Goal: Information Seeking & Learning: Learn about a topic

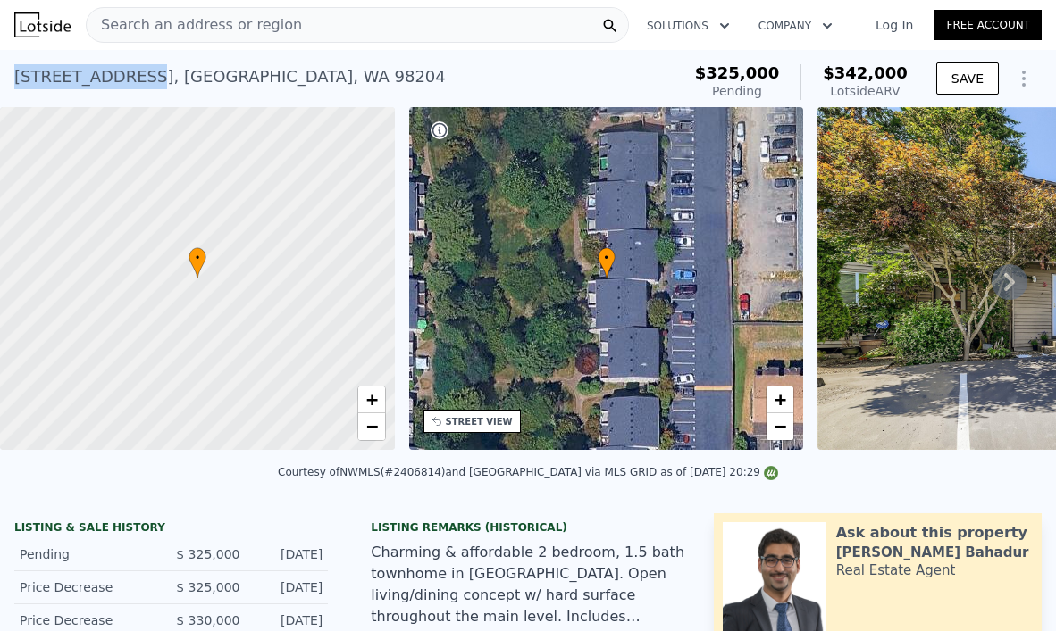
drag, startPoint x: 136, startPoint y: 75, endPoint x: 13, endPoint y: 66, distance: 123.6
click at [13, 66] on div "[STREET_ADDRESS] Pending from $325k (~ARV $342k ) $325,000 Pending $342,000 Lot…" at bounding box center [528, 78] width 1056 height 57
copy div "[STREET_ADDRESS][DEMOGRAPHIC_DATA]"
click at [202, 13] on div "Search an address or region" at bounding box center [194, 25] width 215 height 34
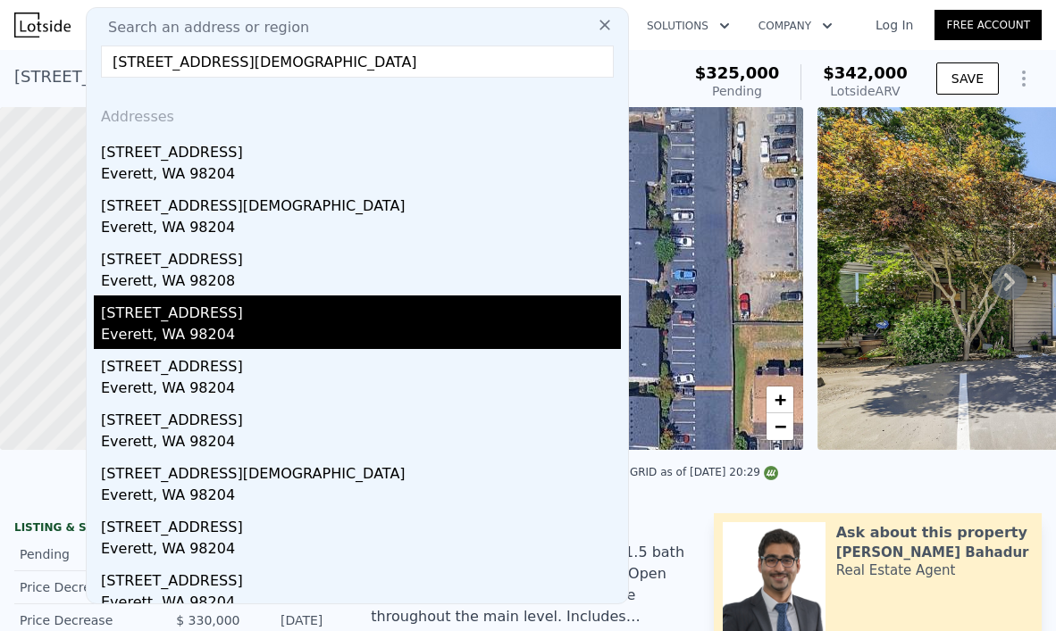
type input "[STREET_ADDRESS][DEMOGRAPHIC_DATA]"
click at [301, 325] on div "Everett, WA 98204" at bounding box center [361, 336] width 520 height 25
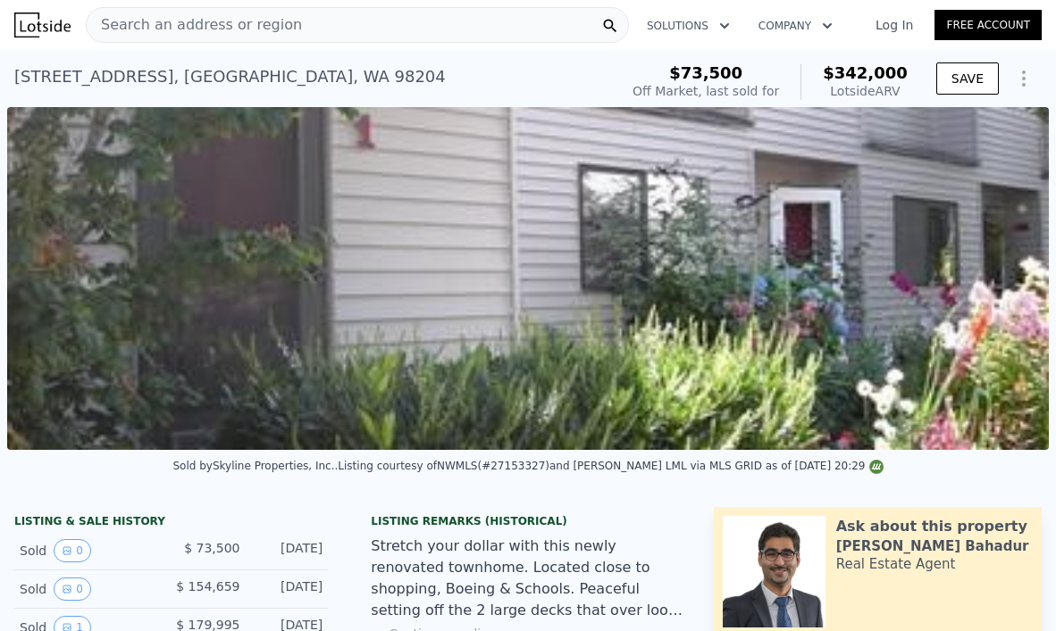
click at [203, 28] on span "Search an address or region" at bounding box center [194, 24] width 215 height 21
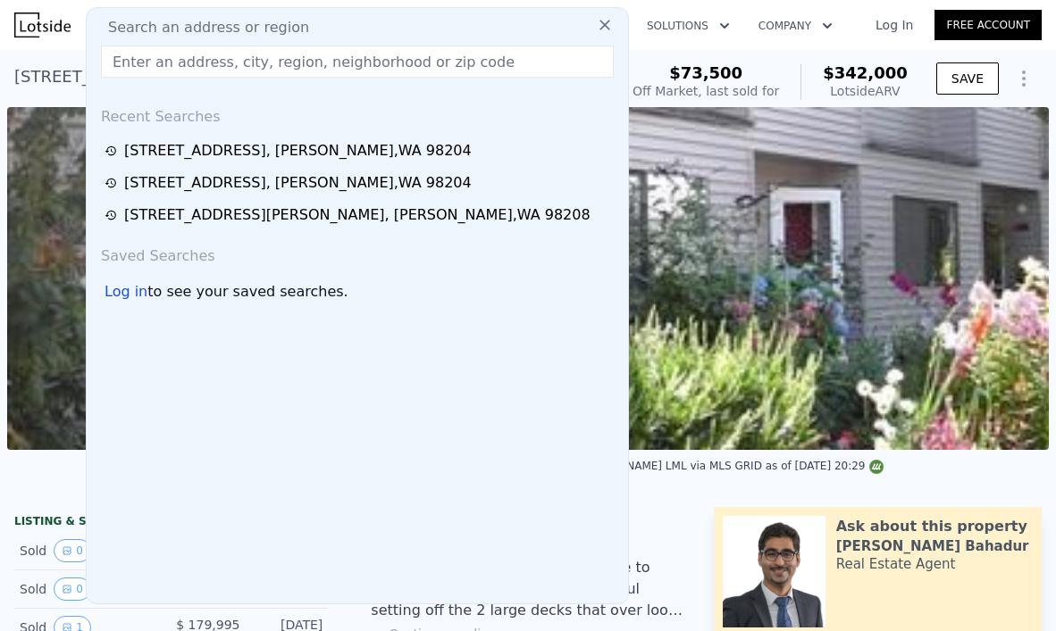
type input "[STREET_ADDRESS][DEMOGRAPHIC_DATA]"
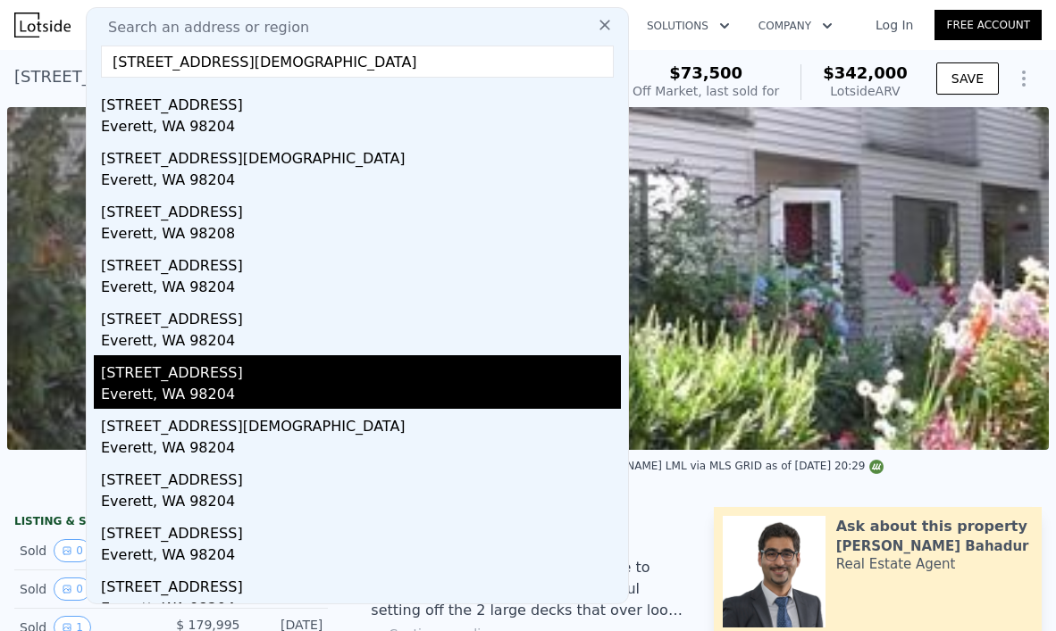
scroll to position [54, 0]
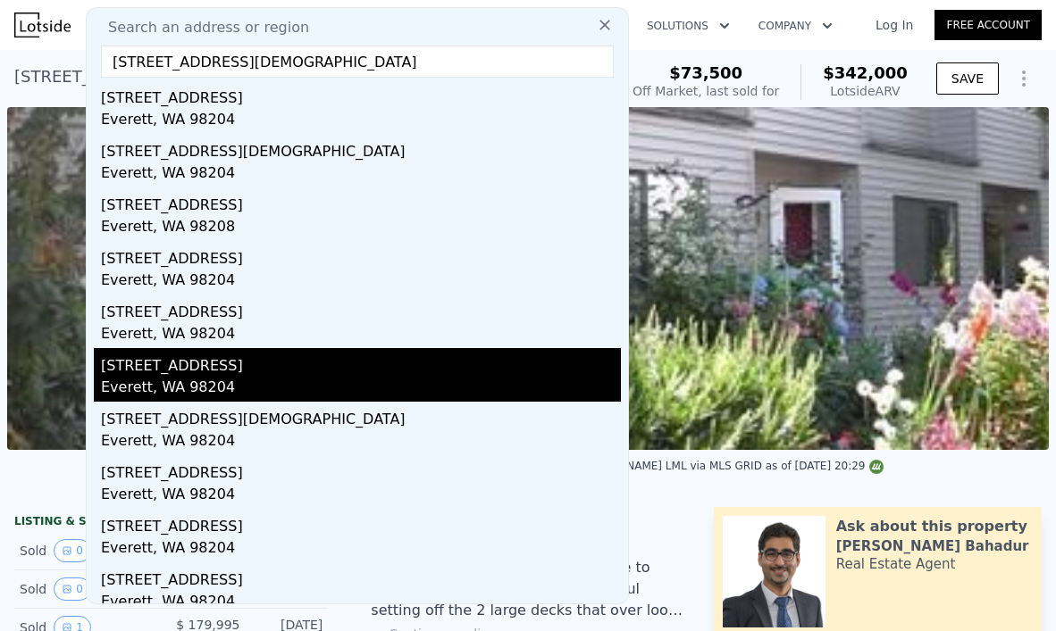
click at [283, 377] on div "Everett, WA 98204" at bounding box center [361, 389] width 520 height 25
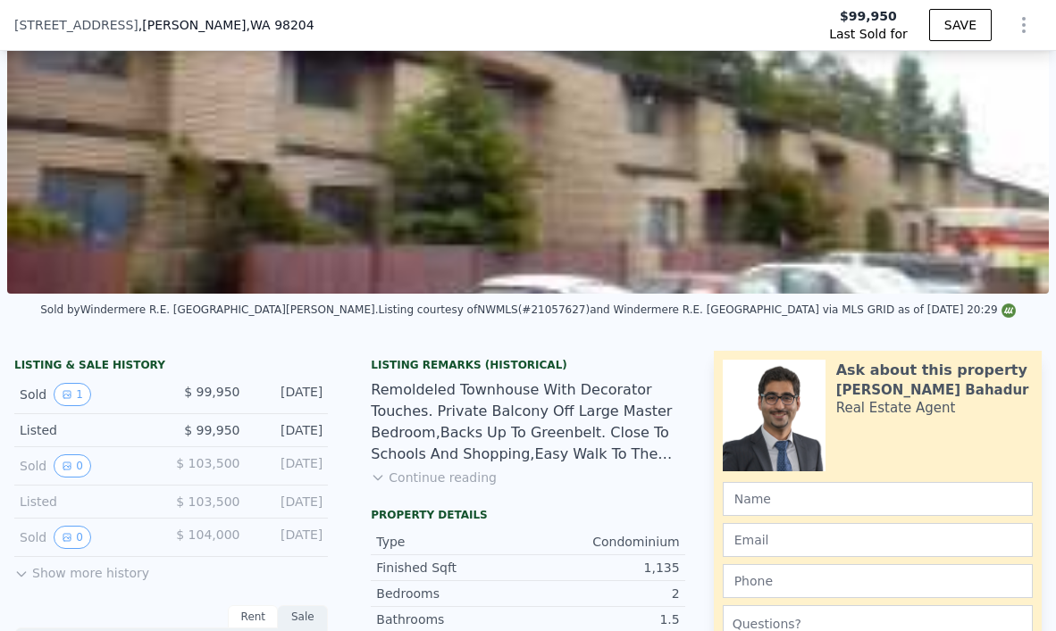
scroll to position [6, 0]
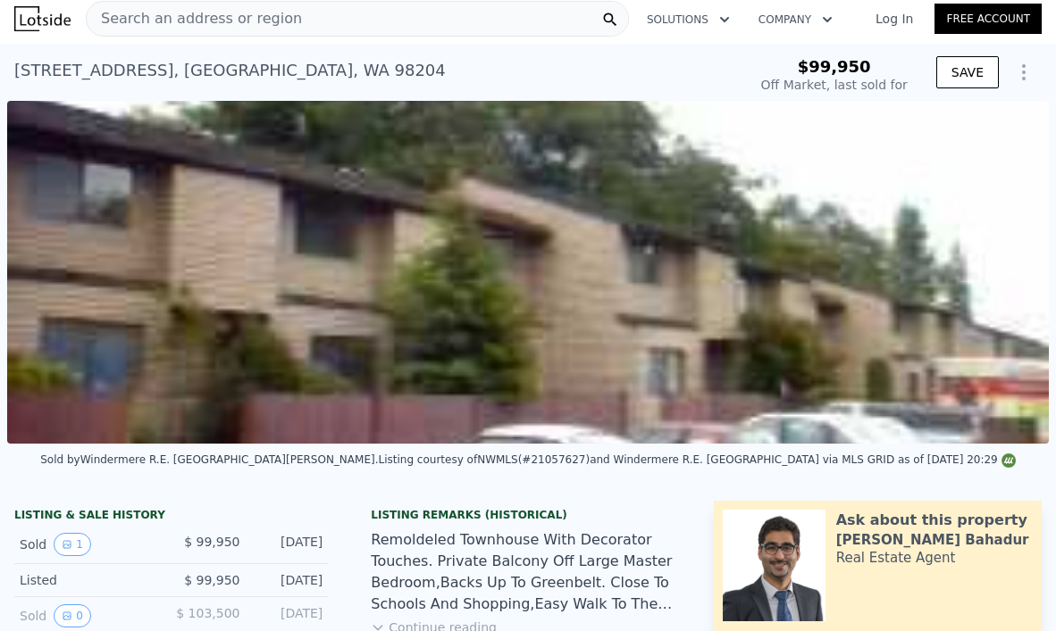
click at [167, 27] on span "Search an address or region" at bounding box center [194, 18] width 215 height 21
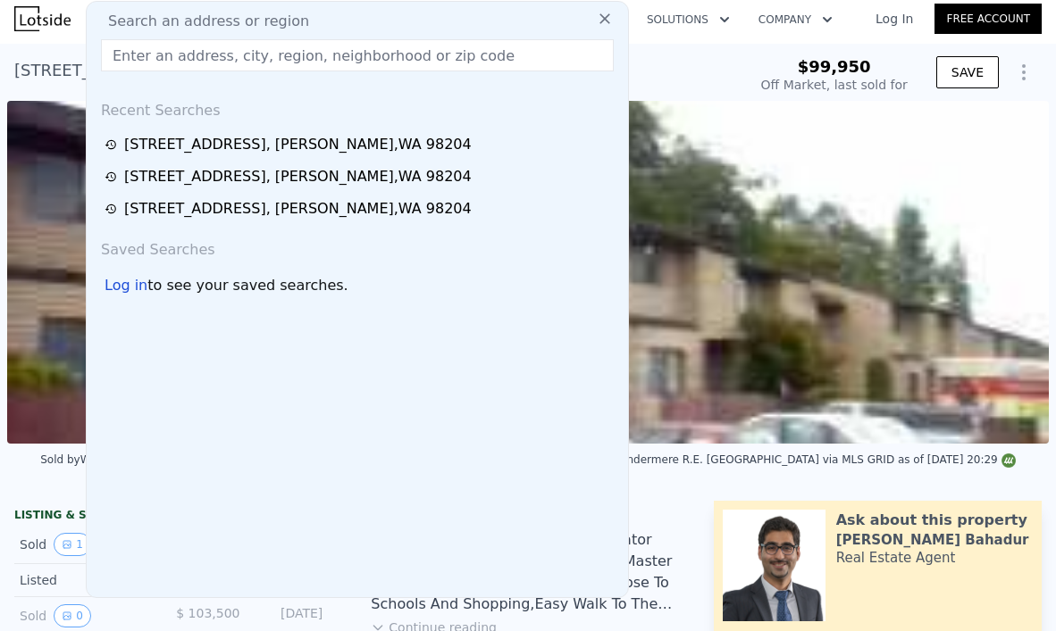
type input "[STREET_ADDRESS][DEMOGRAPHIC_DATA]"
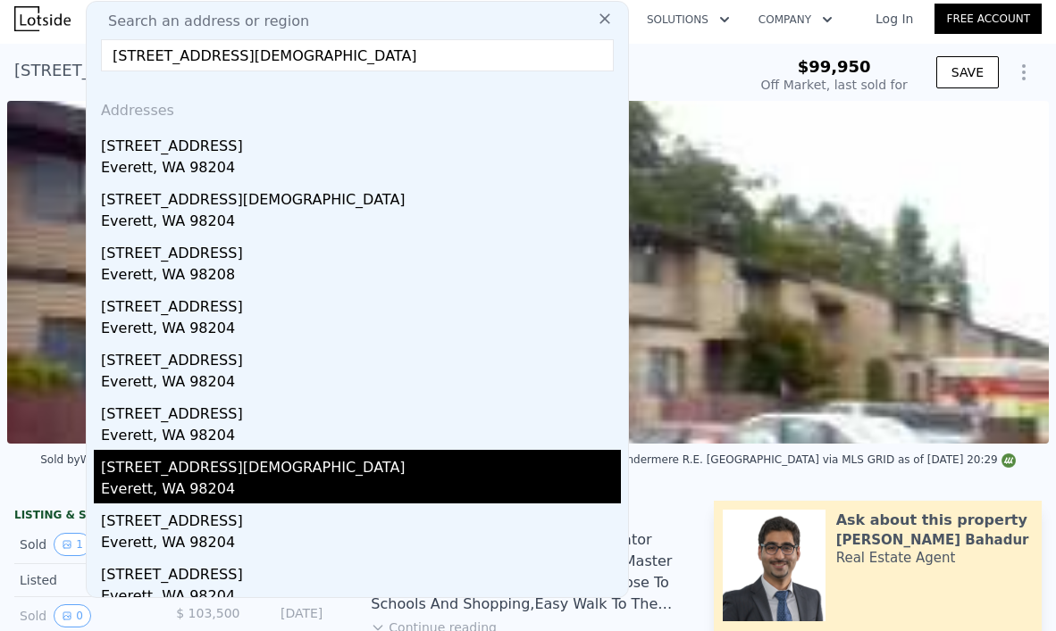
scroll to position [67, 0]
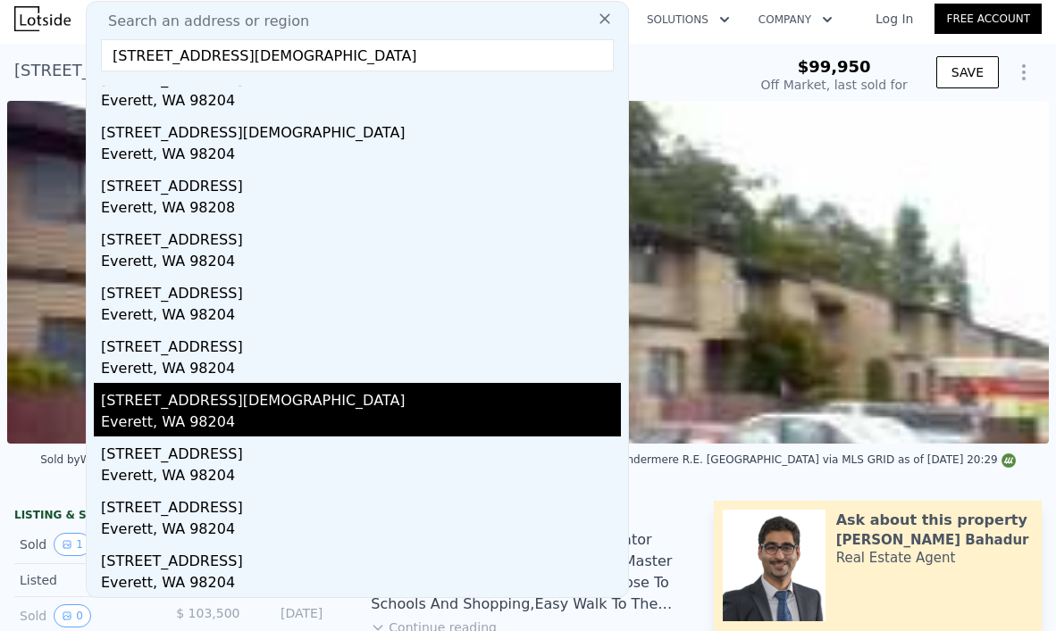
click at [251, 391] on div "[STREET_ADDRESS][DEMOGRAPHIC_DATA]" at bounding box center [361, 397] width 520 height 29
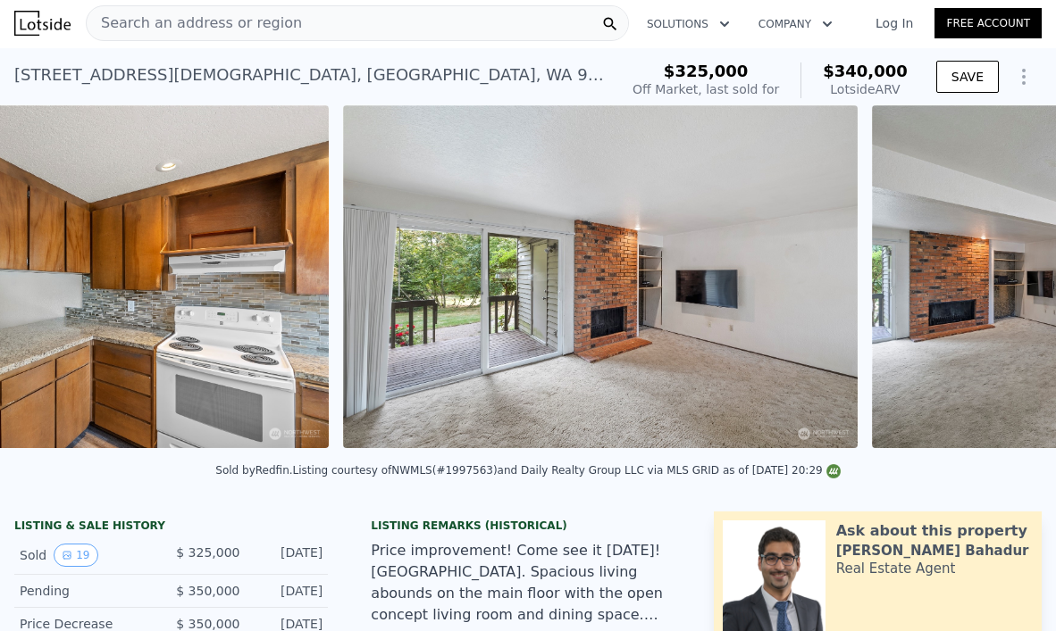
scroll to position [0, 2933]
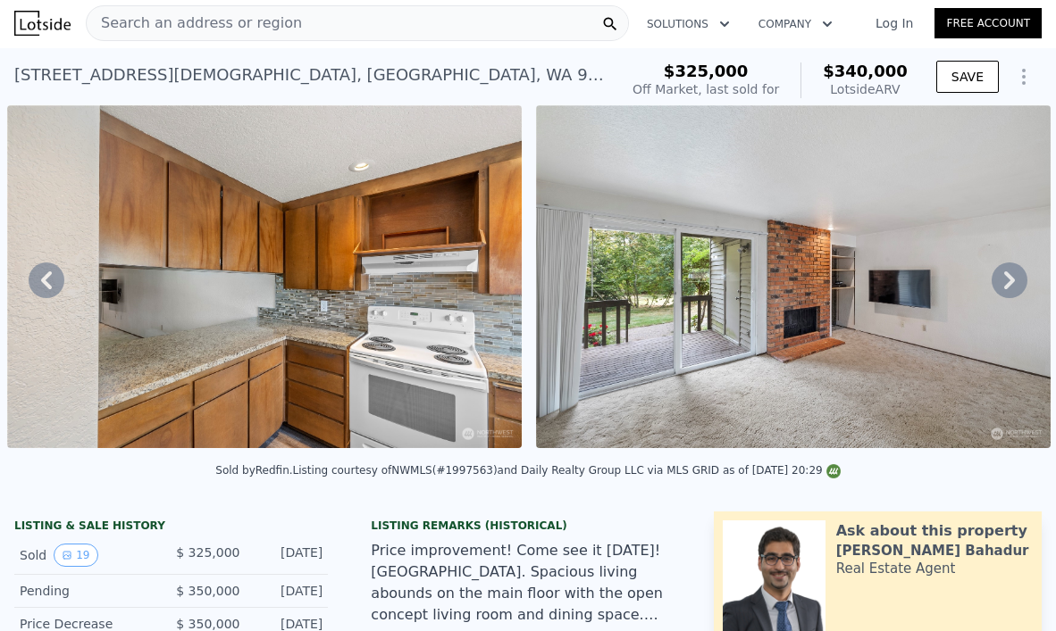
click at [856, 255] on img at bounding box center [793, 276] width 514 height 343
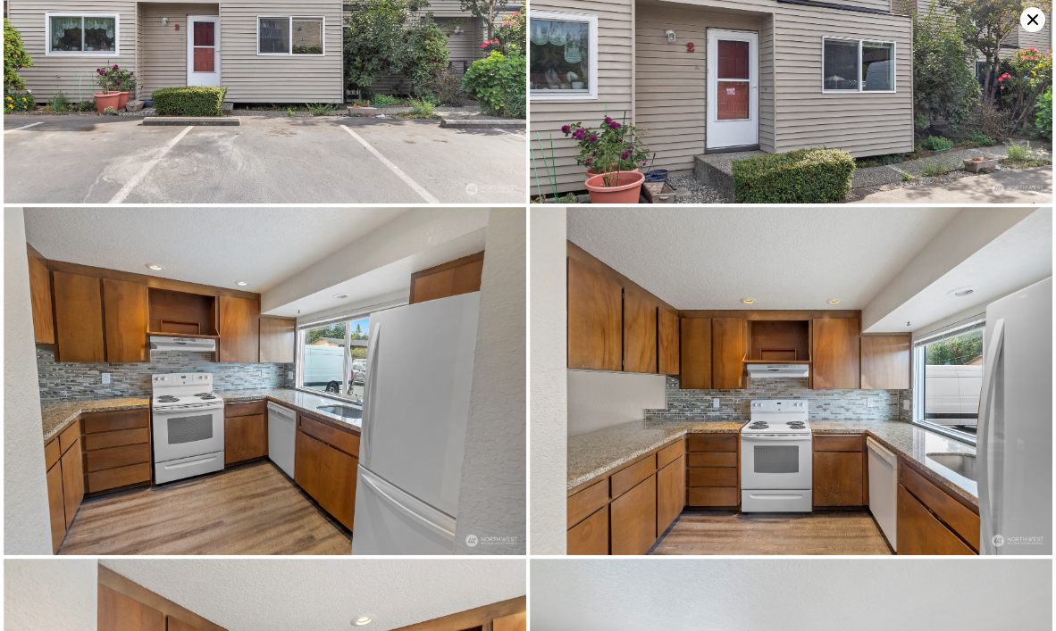
scroll to position [0, 0]
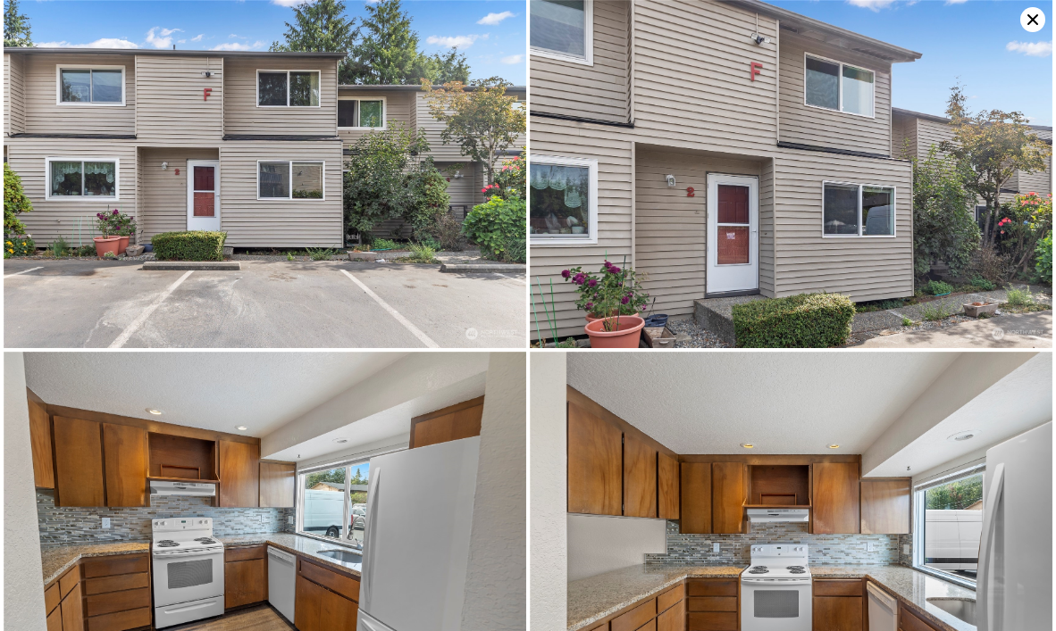
click at [1032, 21] on icon at bounding box center [1032, 19] width 25 height 25
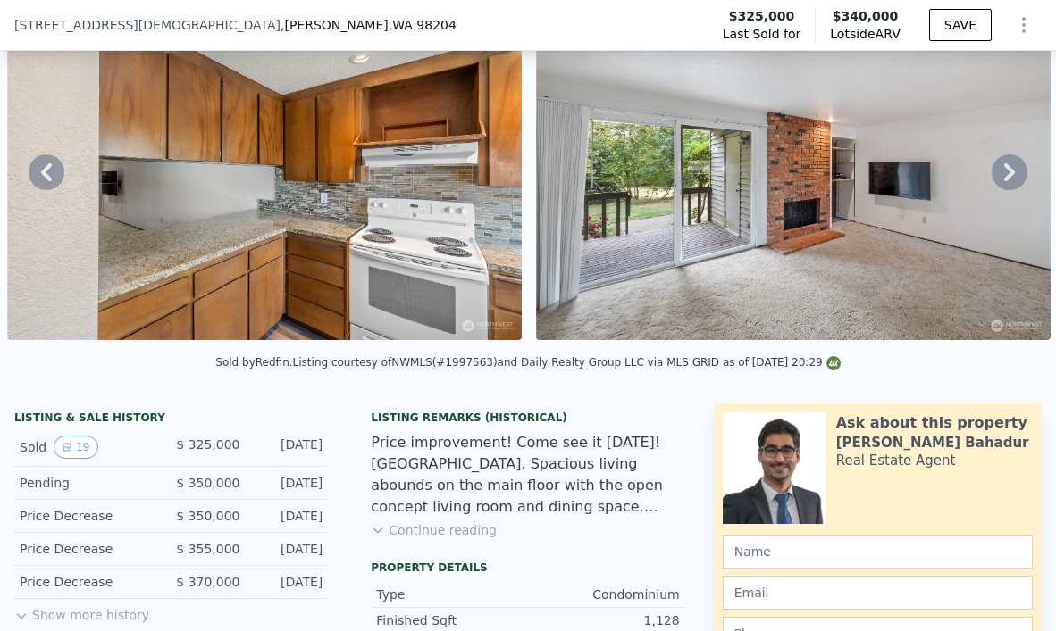
scroll to position [141, 0]
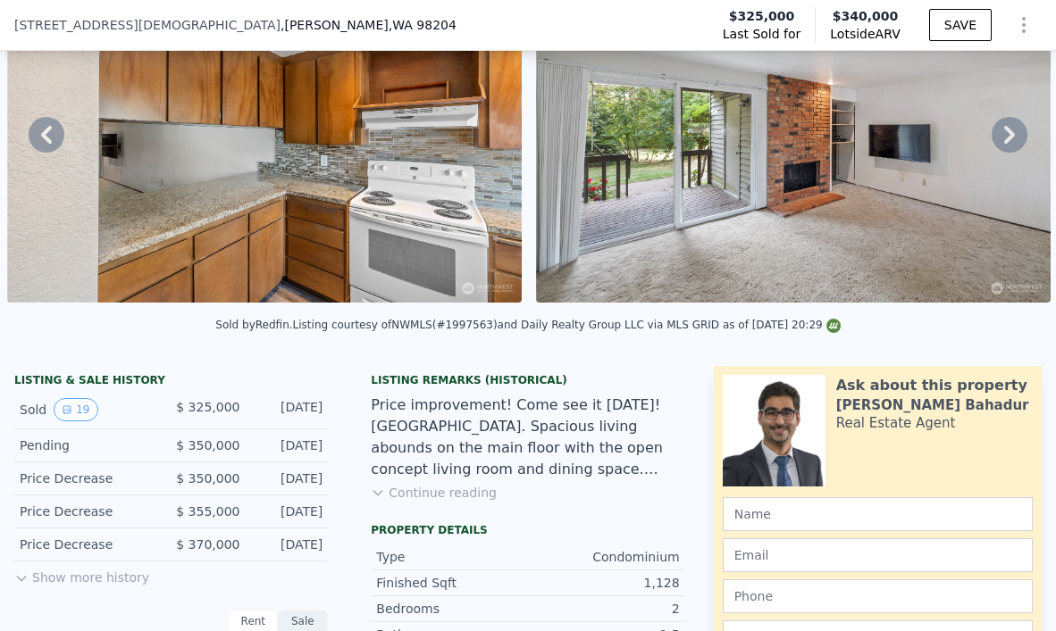
click at [67, 582] on button "Show more history" at bounding box center [81, 574] width 135 height 25
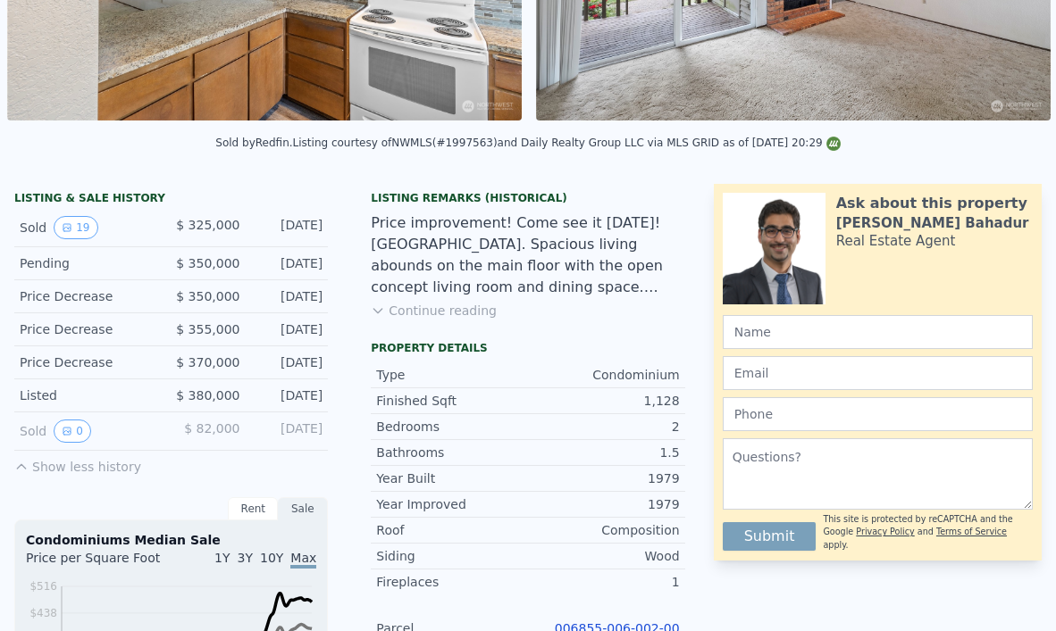
scroll to position [0, 0]
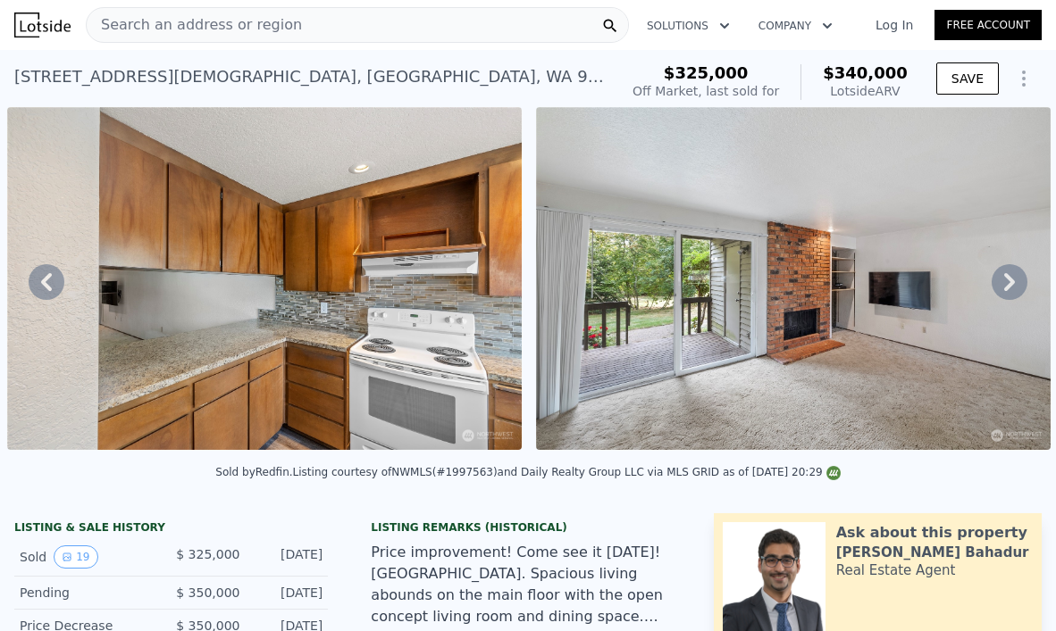
click at [216, 18] on span "Search an address or region" at bounding box center [194, 24] width 215 height 21
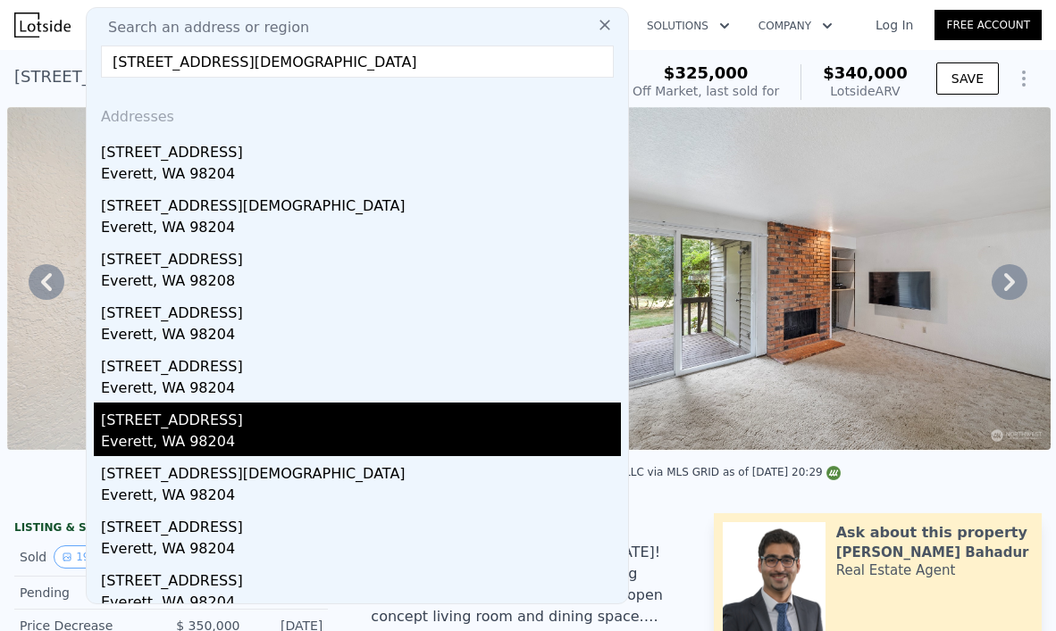
scroll to position [67, 0]
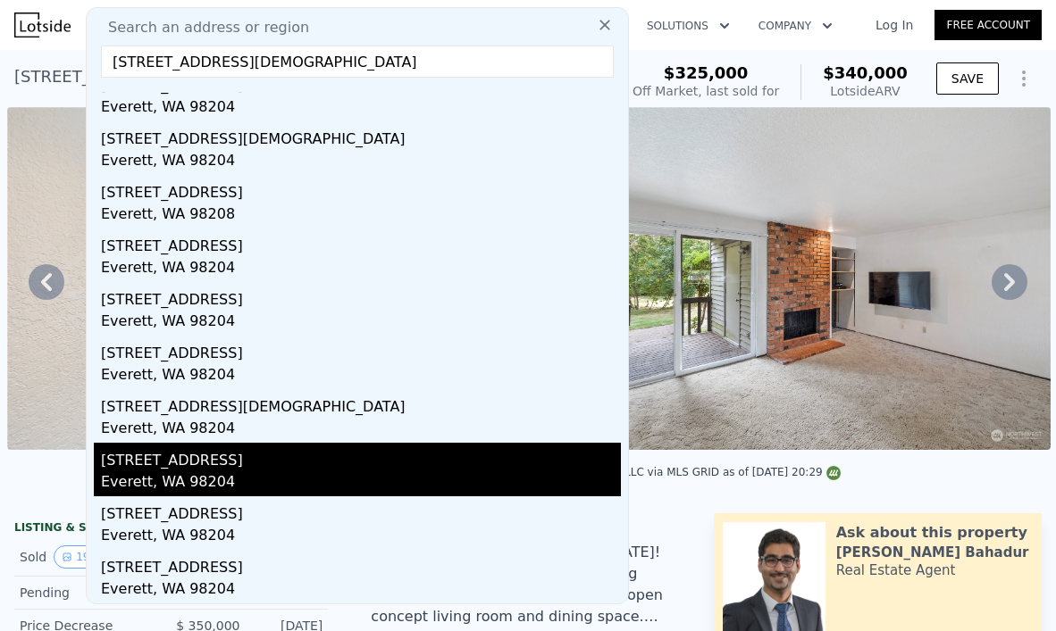
type input "[STREET_ADDRESS][DEMOGRAPHIC_DATA]"
click at [306, 466] on div "[STREET_ADDRESS]" at bounding box center [361, 457] width 520 height 29
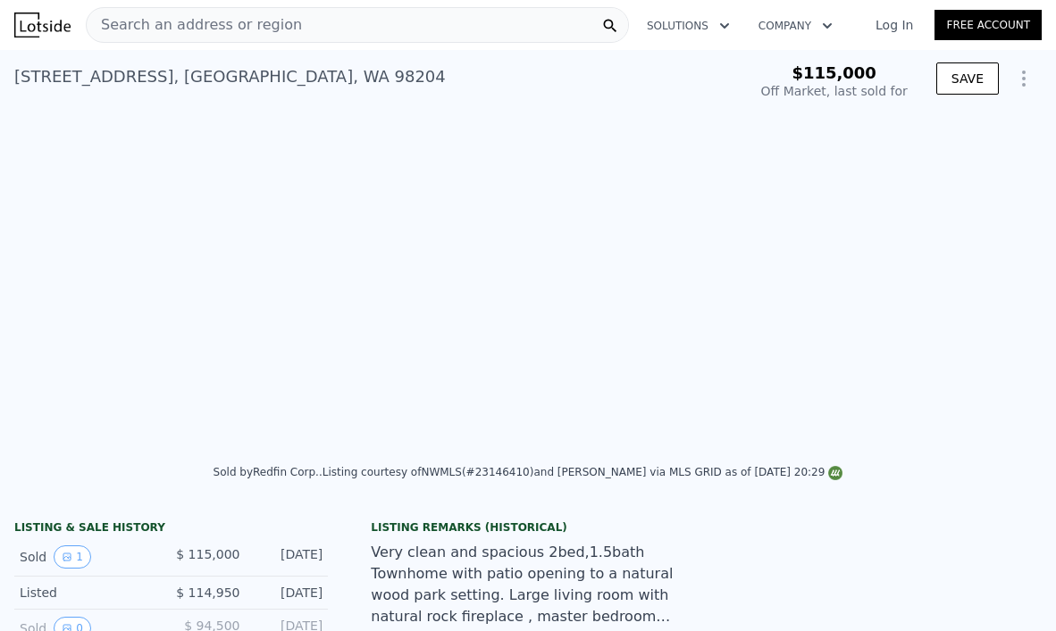
scroll to position [0, 817]
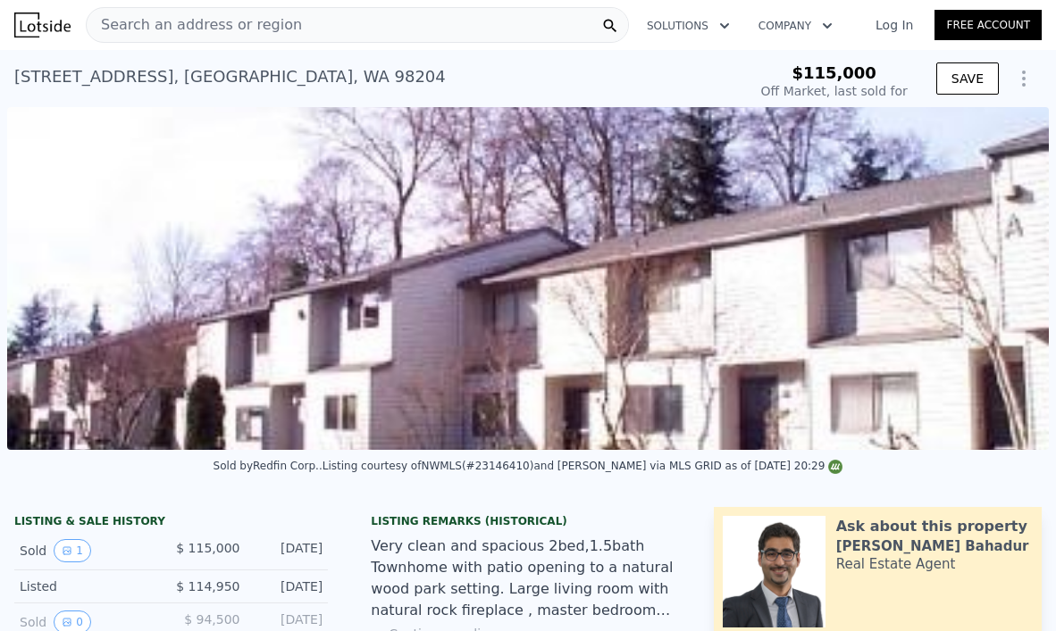
type input "-$ 125,827"
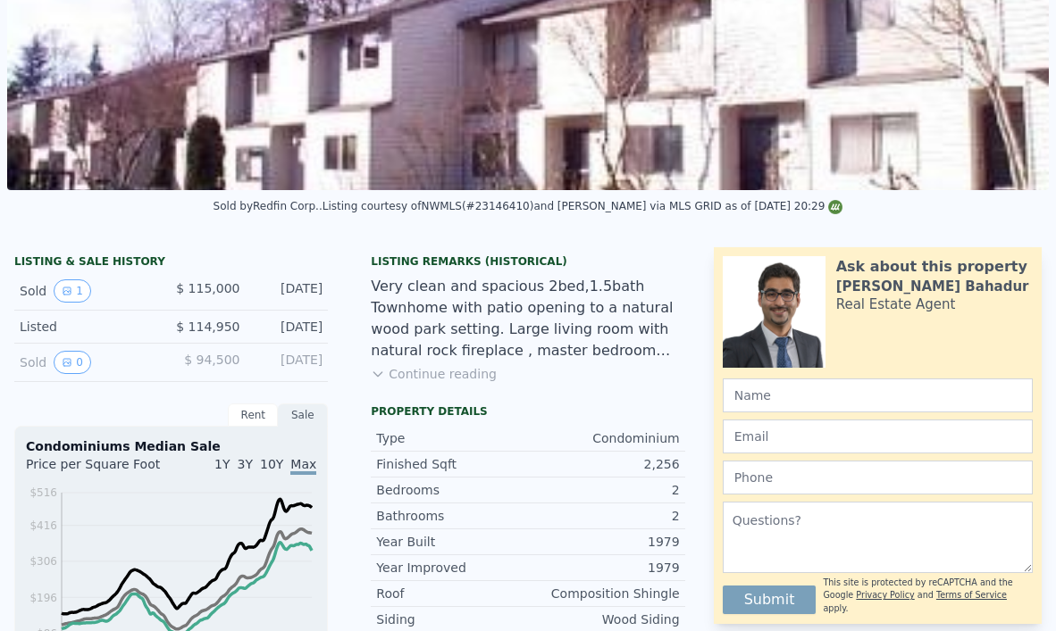
scroll to position [0, 0]
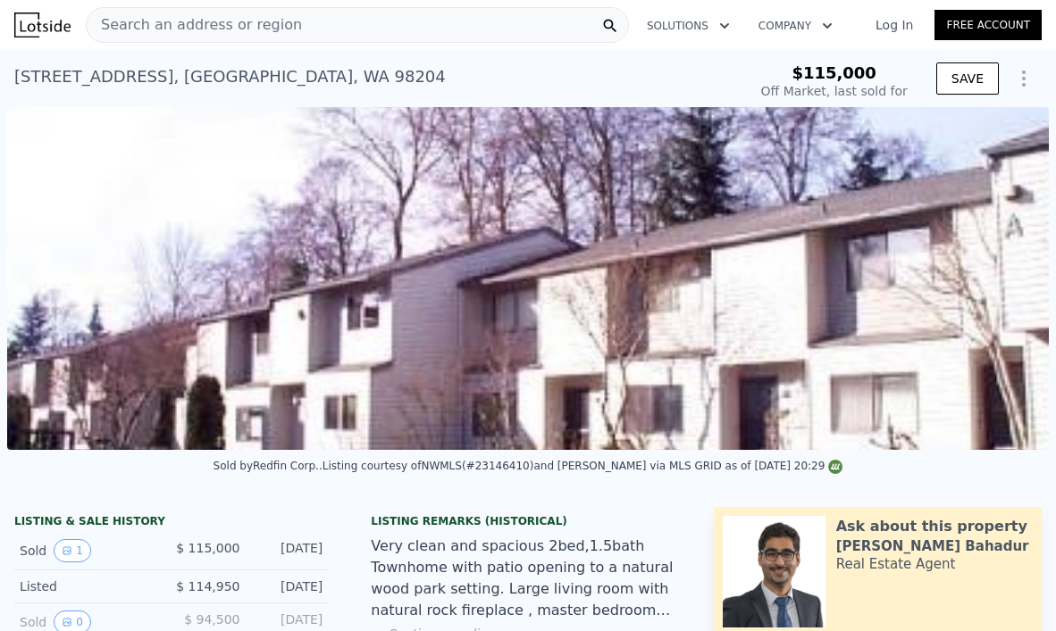
click at [250, 9] on div "Search an address or region" at bounding box center [194, 25] width 215 height 34
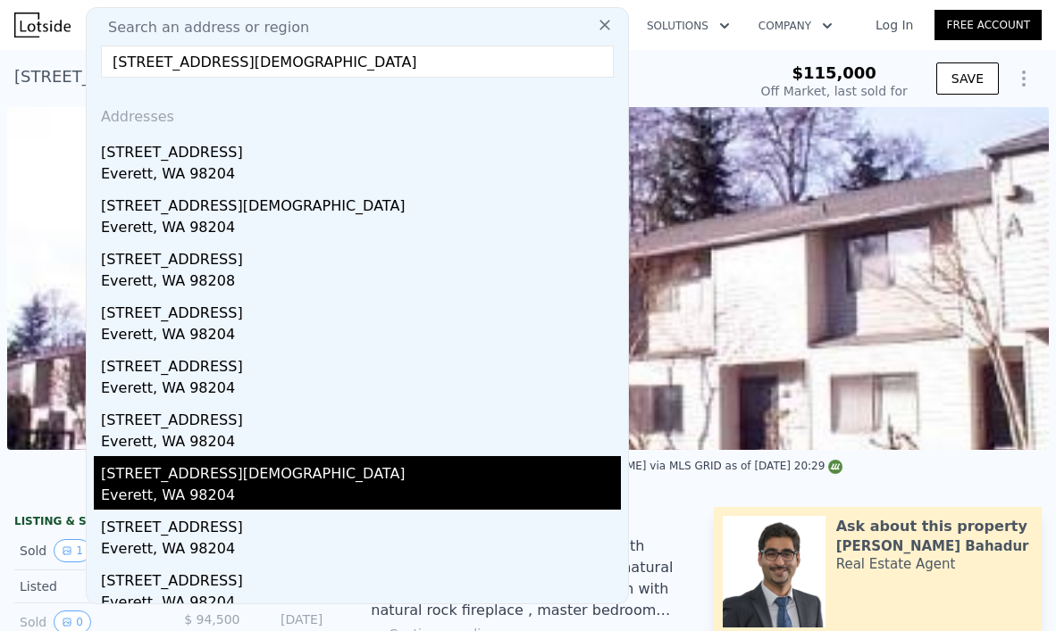
scroll to position [67, 0]
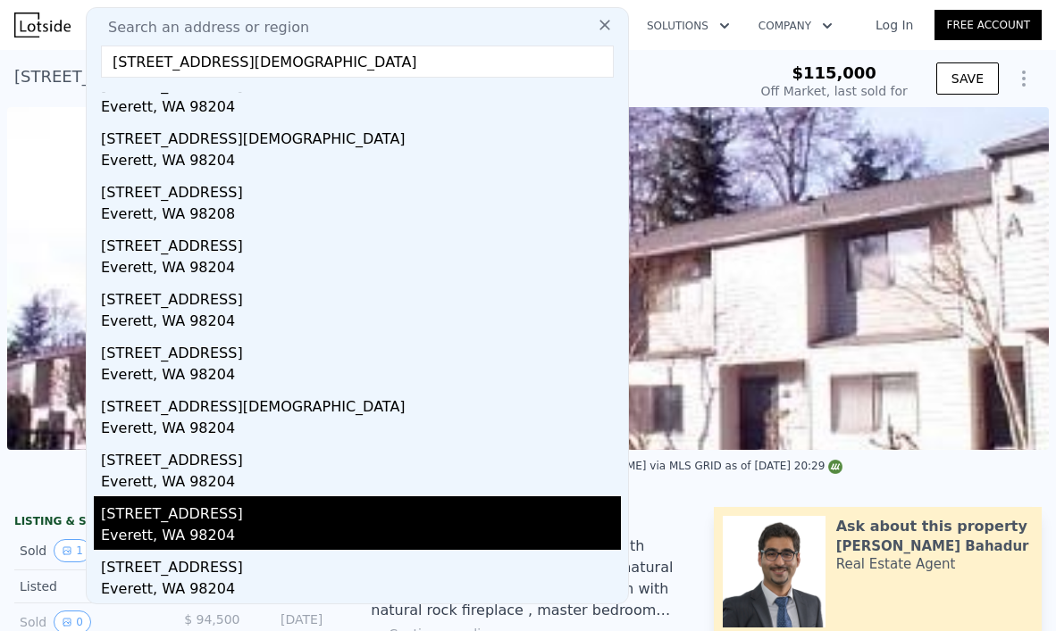
type input "[STREET_ADDRESS][DEMOGRAPHIC_DATA]"
click at [255, 520] on div "[STREET_ADDRESS]" at bounding box center [361, 511] width 520 height 29
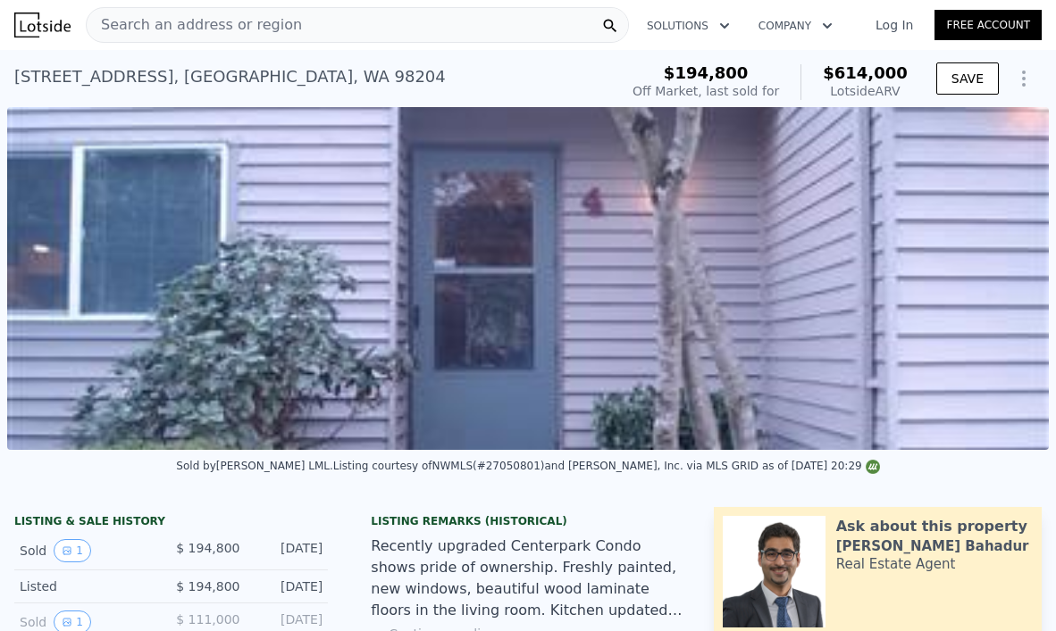
click at [172, 32] on span "Search an address or region" at bounding box center [194, 24] width 215 height 21
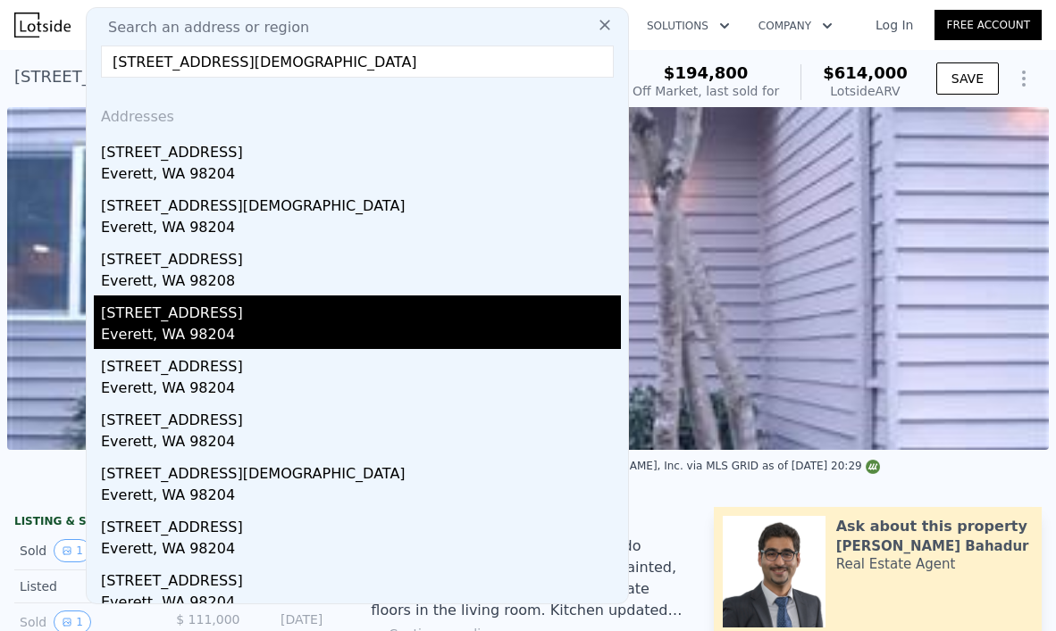
scroll to position [67, 0]
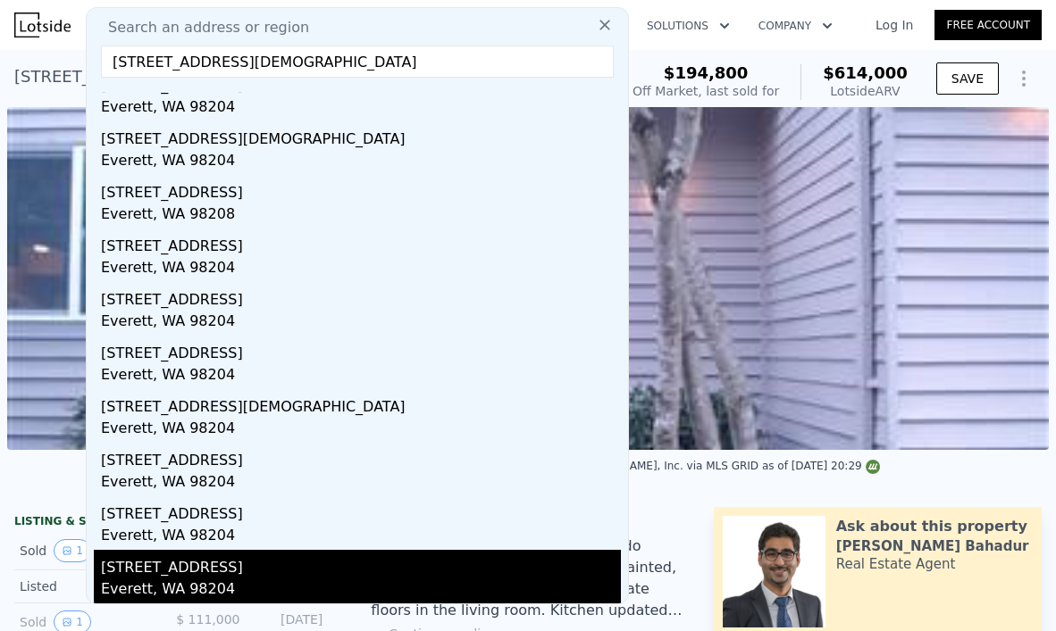
type input "[STREET_ADDRESS][DEMOGRAPHIC_DATA]"
click at [267, 595] on div "Everett, WA 98204" at bounding box center [361, 591] width 520 height 25
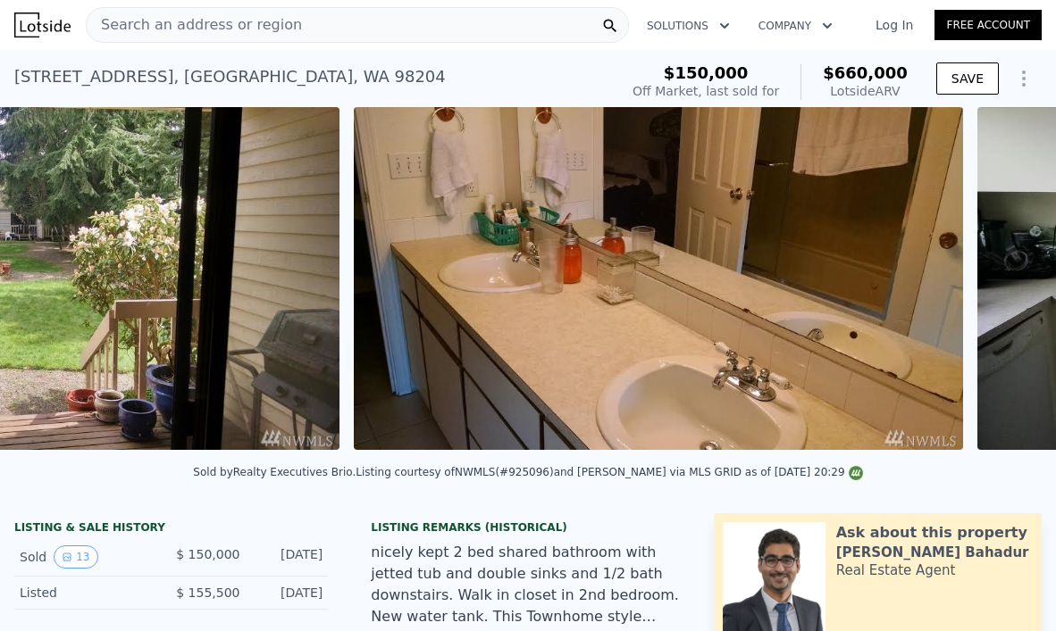
scroll to position [0, 817]
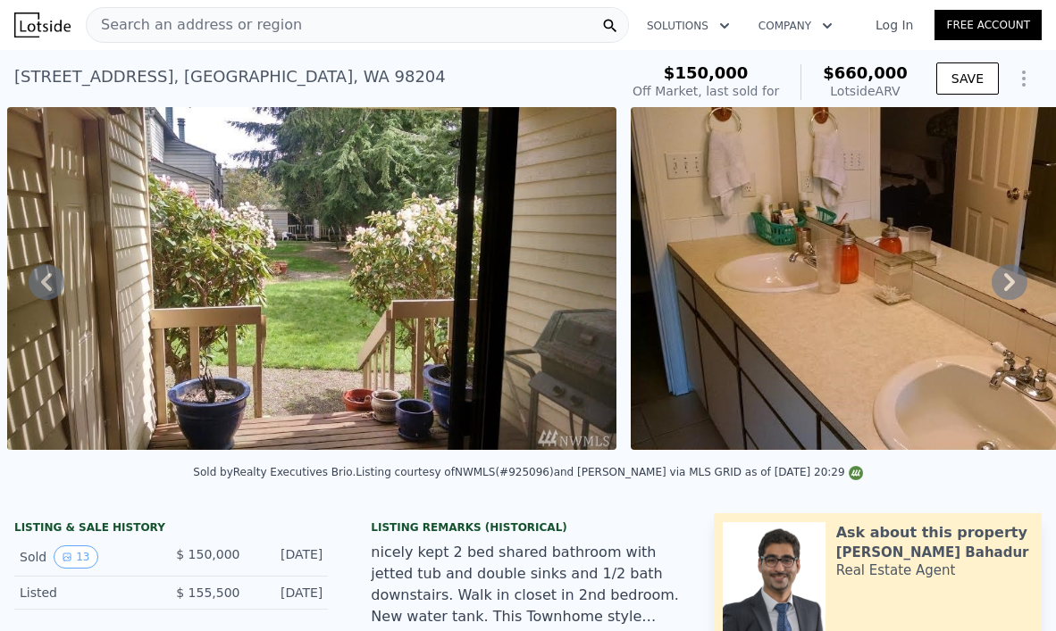
click at [410, 242] on img at bounding box center [311, 278] width 609 height 343
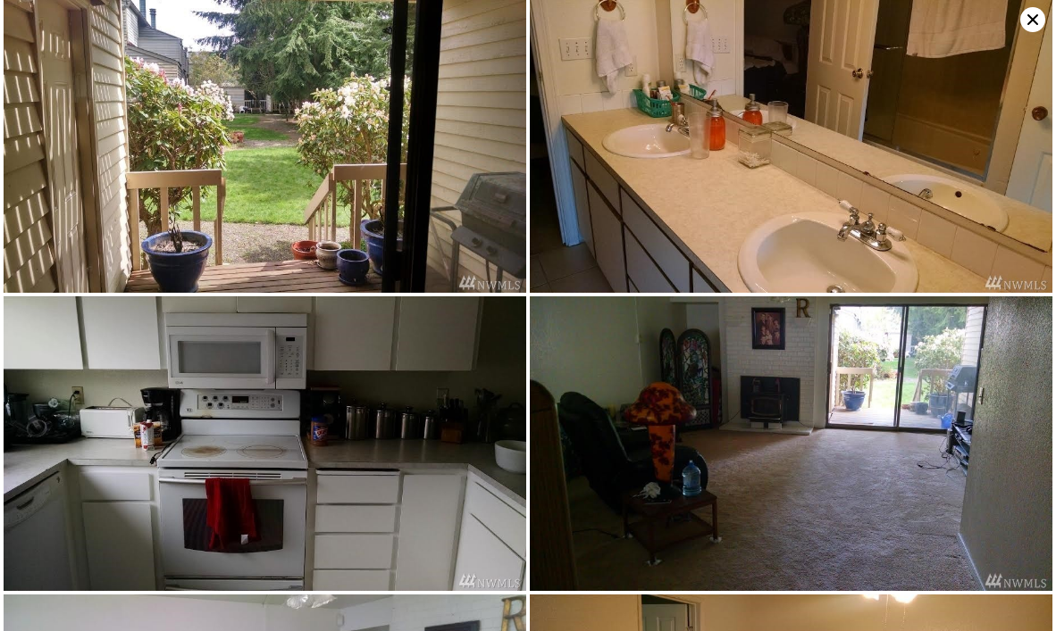
scroll to position [0, 0]
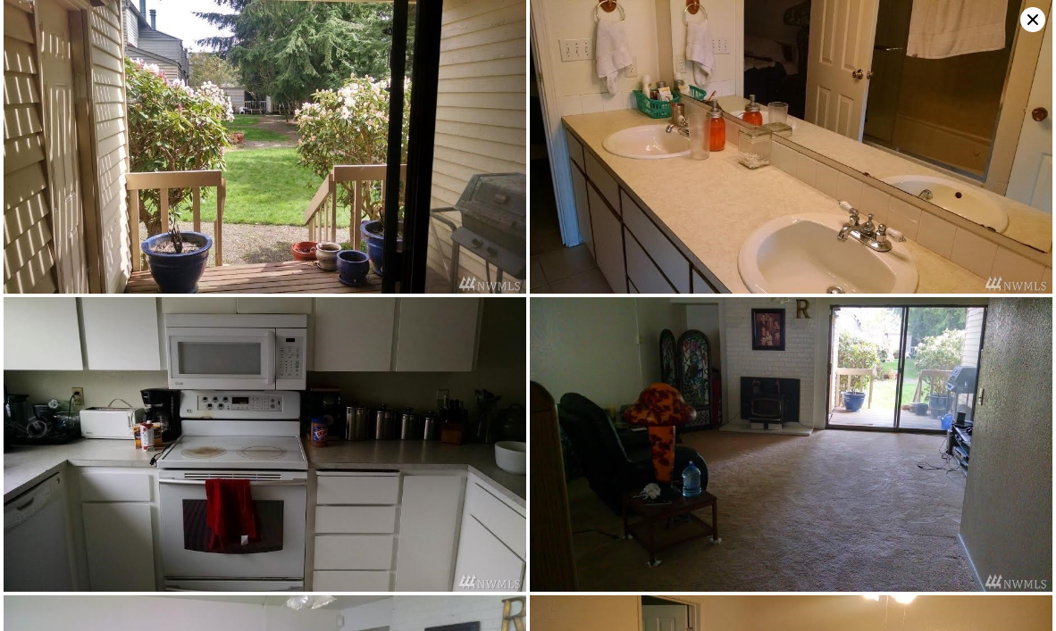
click at [1037, 21] on icon at bounding box center [1032, 19] width 25 height 25
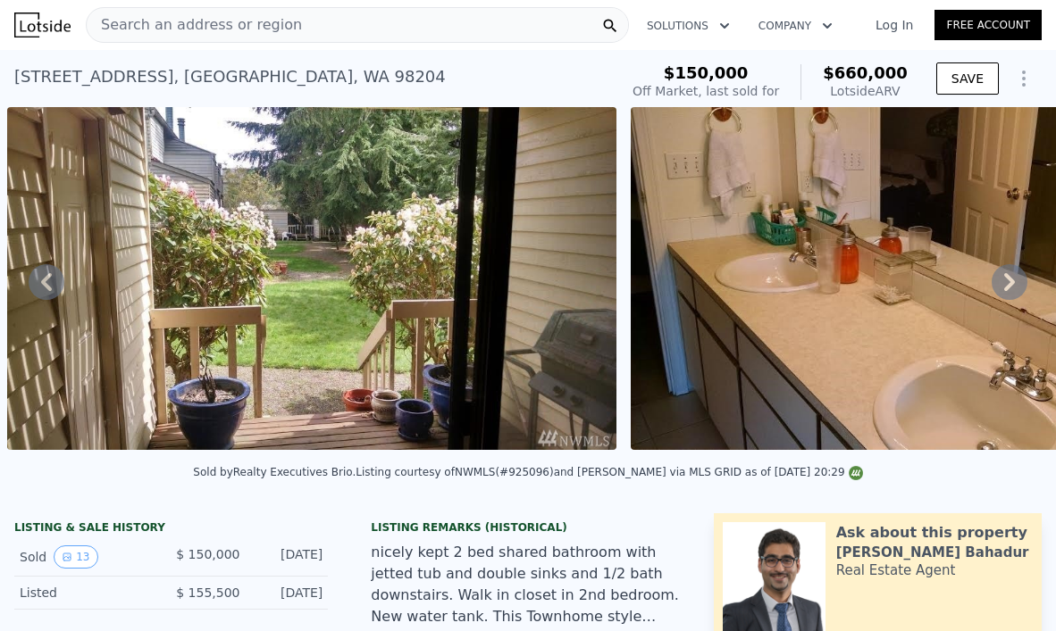
click at [280, 15] on span "Search an address or region" at bounding box center [194, 24] width 215 height 21
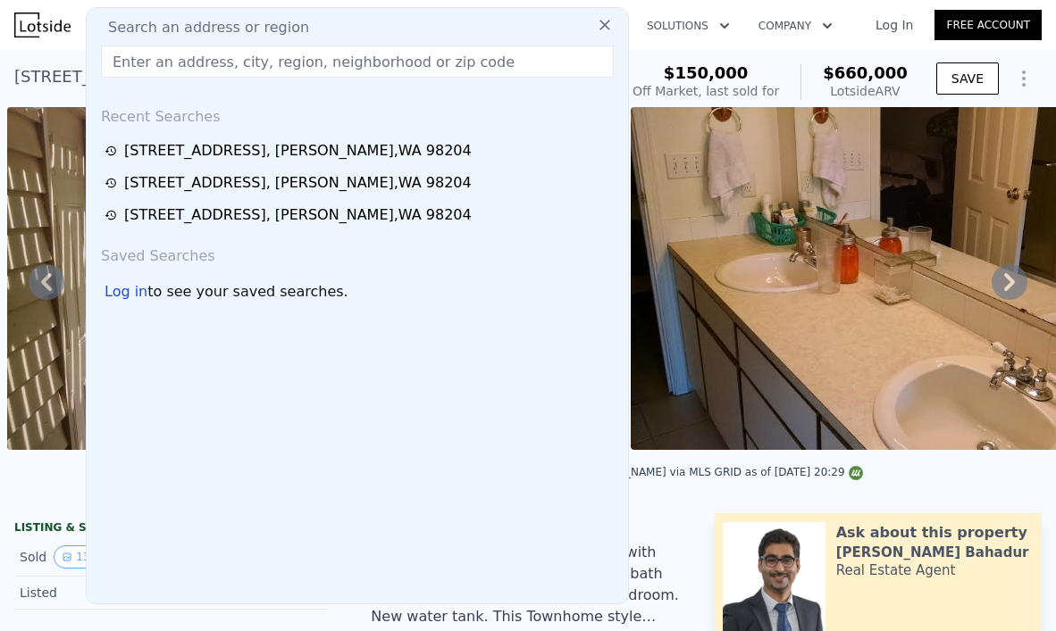
type input "[STREET_ADDRESS][DEMOGRAPHIC_DATA]"
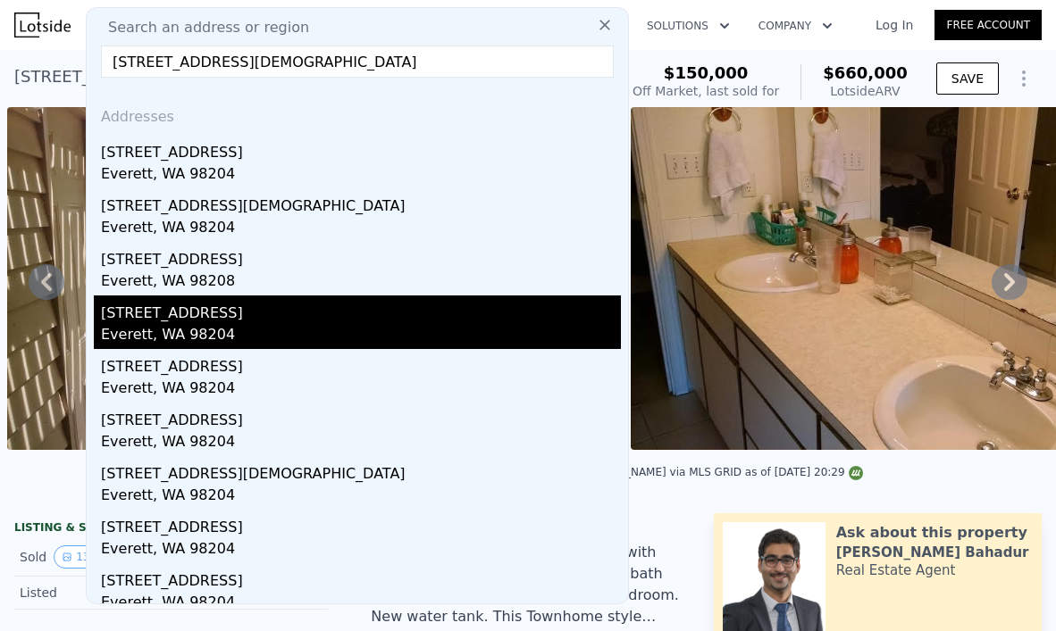
scroll to position [67, 0]
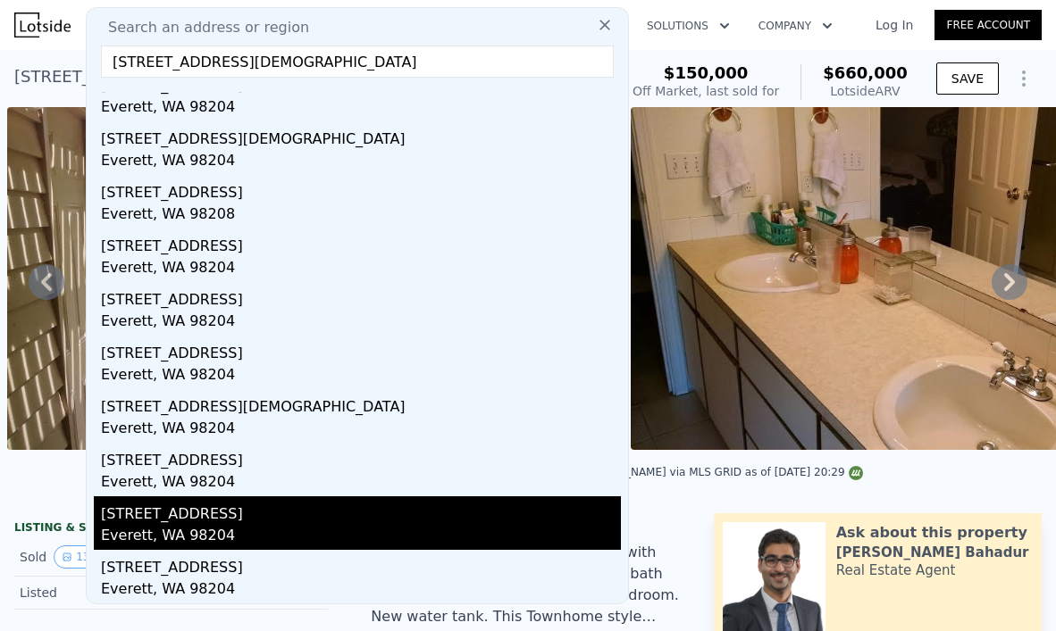
click at [288, 497] on div "[STREET_ADDRESS]" at bounding box center [361, 511] width 520 height 29
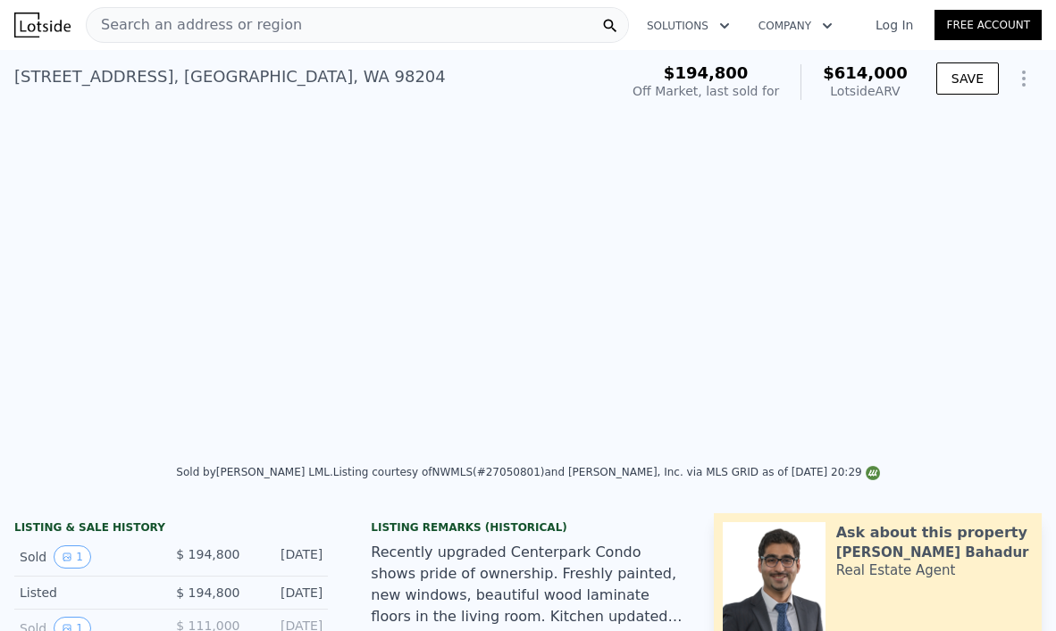
type input "$ 614,000"
type input "$ 358,403"
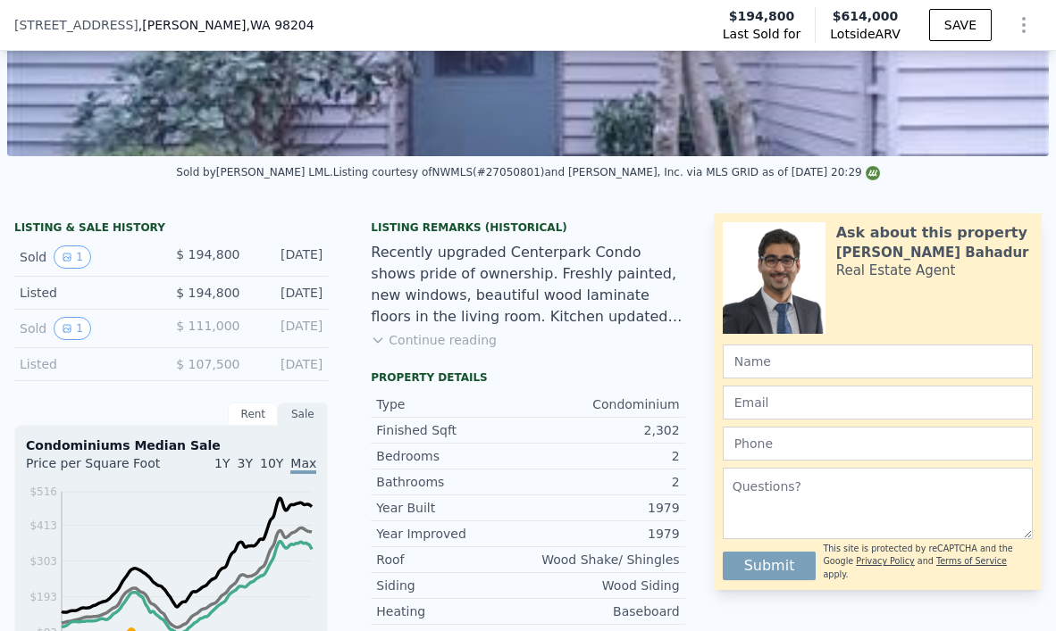
scroll to position [290, 0]
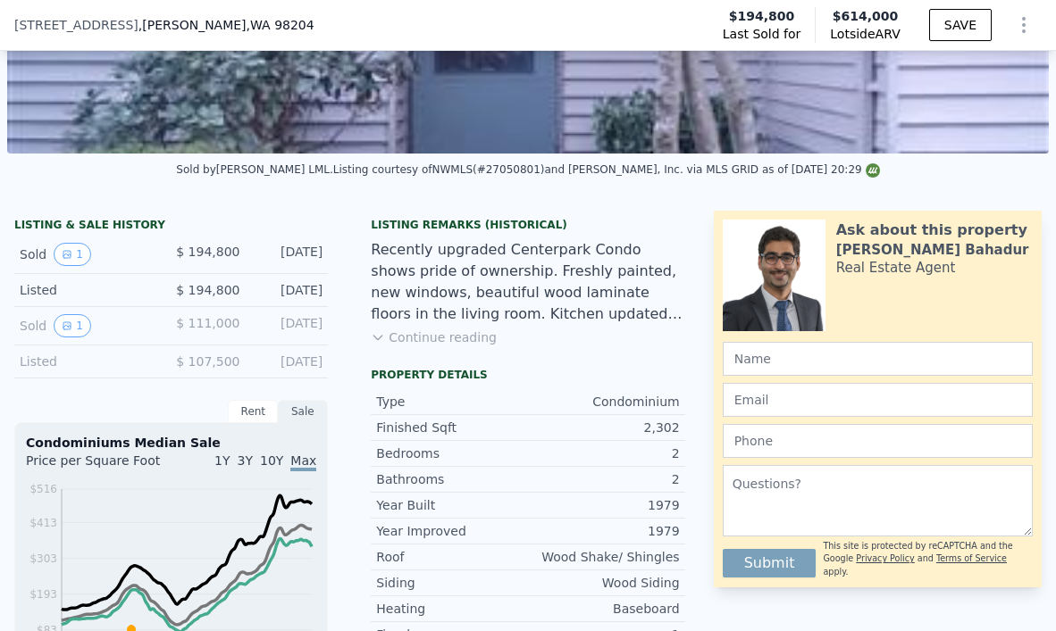
click at [439, 334] on button "Continue reading" at bounding box center [434, 338] width 126 height 18
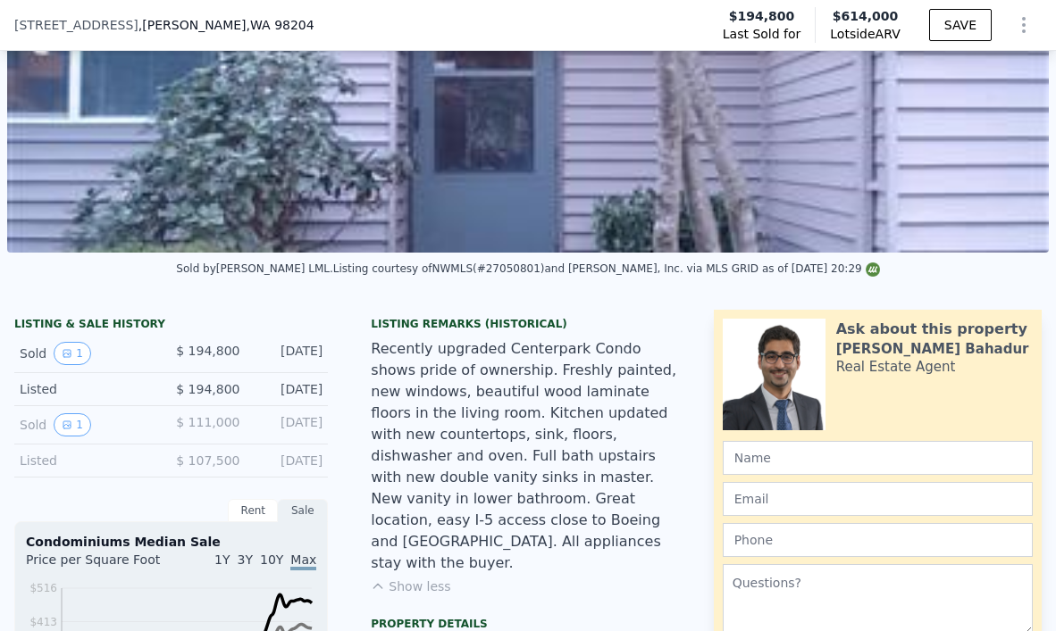
scroll to position [146, 0]
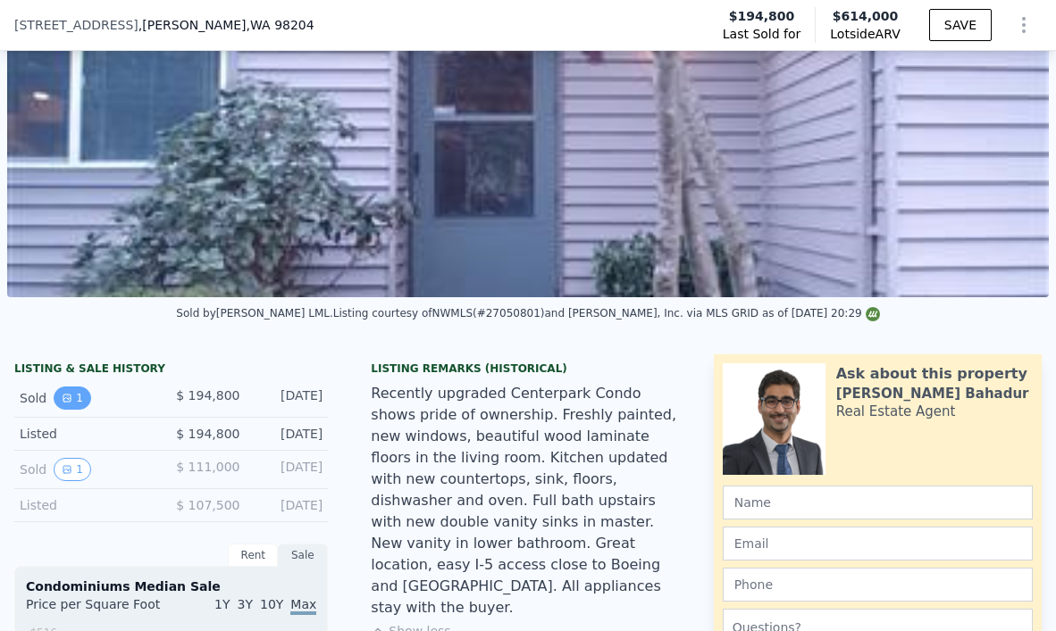
click at [77, 397] on button "1" at bounding box center [73, 398] width 38 height 23
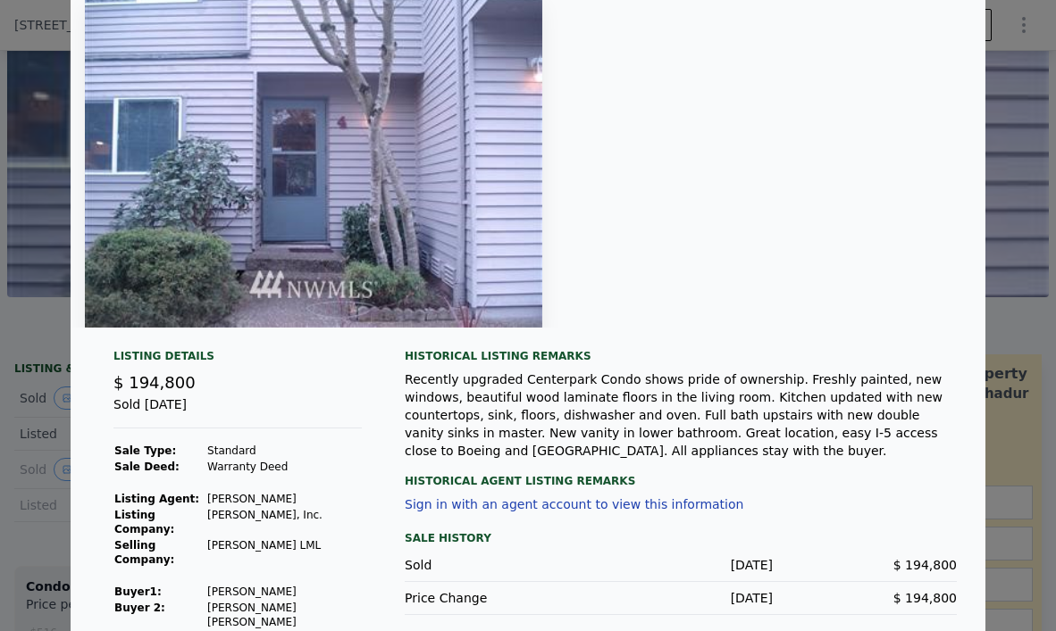
scroll to position [96, 0]
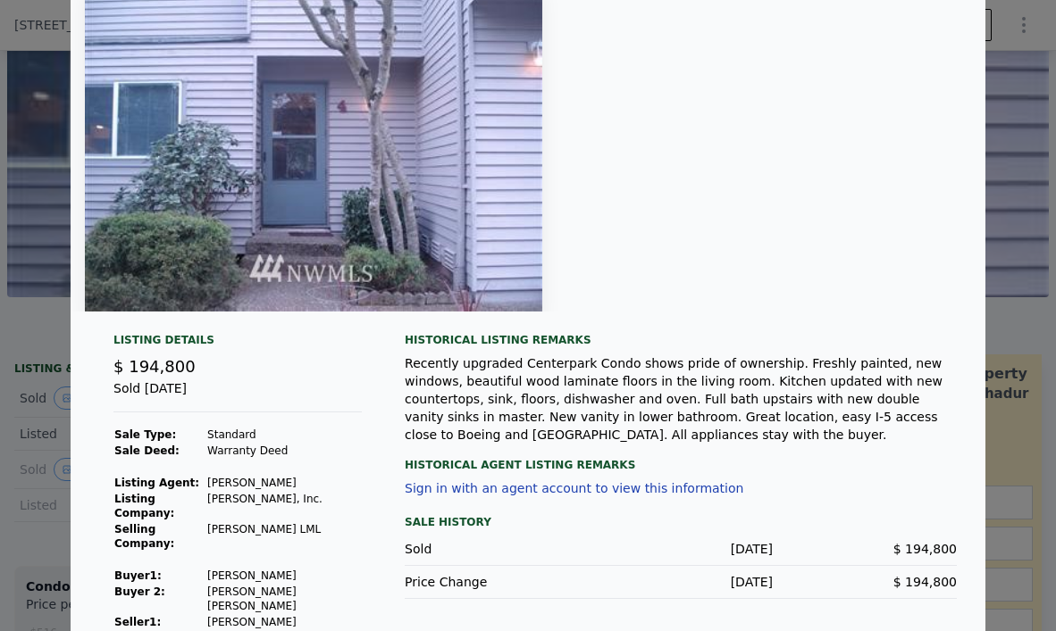
click at [18, 338] on div at bounding box center [528, 315] width 1056 height 631
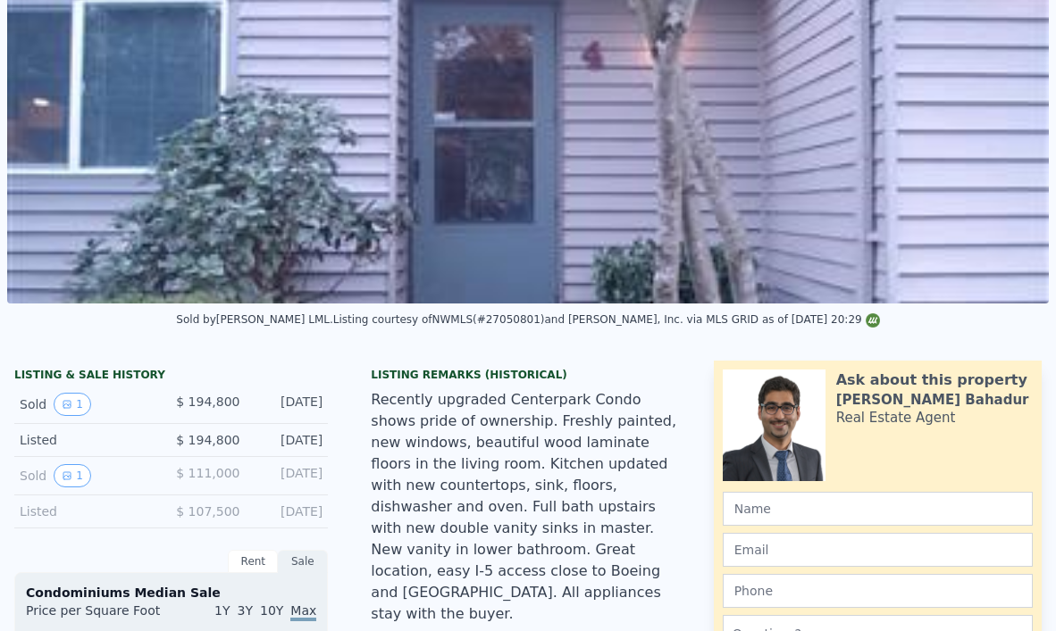
scroll to position [0, 0]
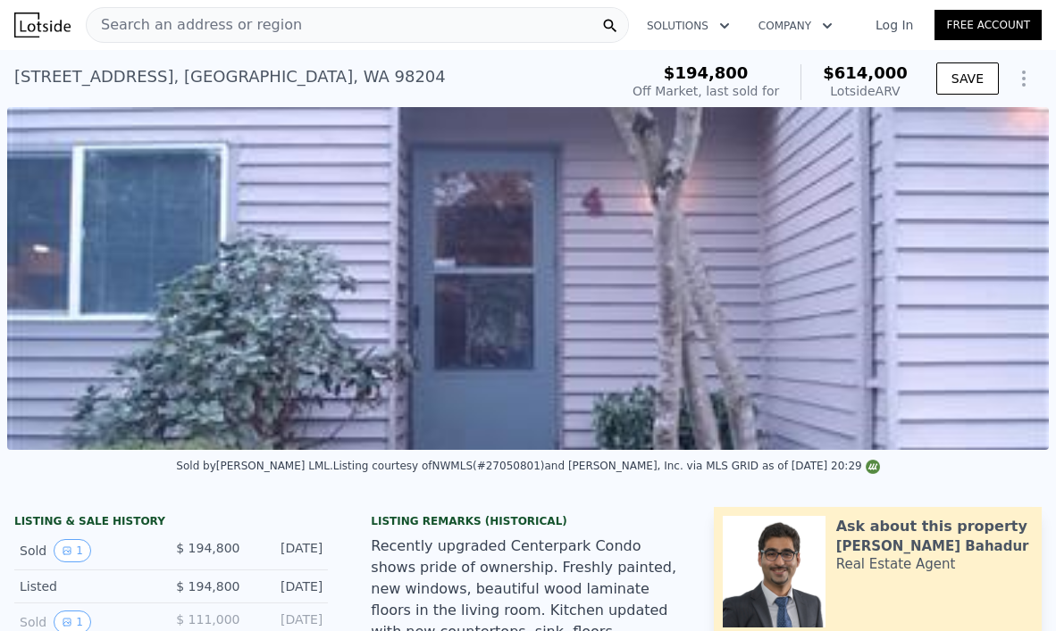
click at [194, 34] on span "Search an address or region" at bounding box center [194, 24] width 215 height 21
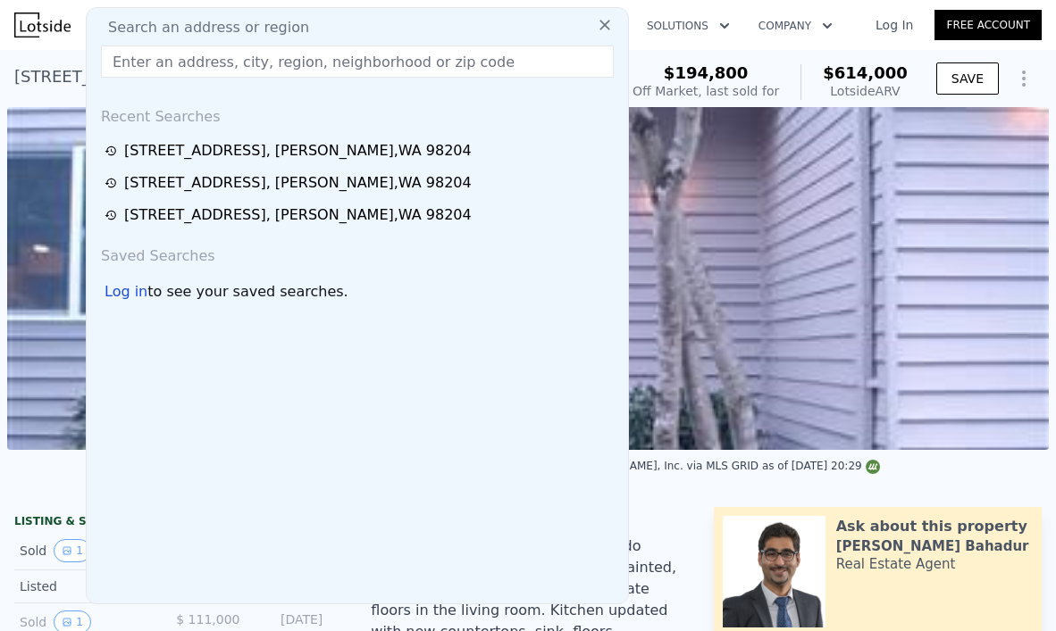
type input "[STREET_ADDRESS][DEMOGRAPHIC_DATA]"
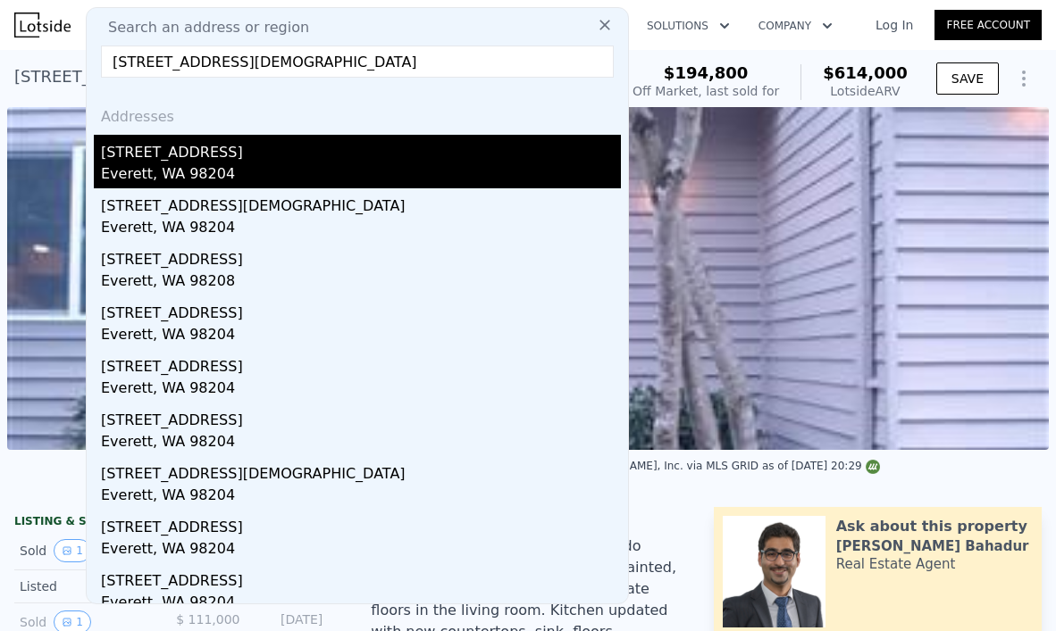
click at [313, 157] on div "[STREET_ADDRESS]" at bounding box center [361, 149] width 520 height 29
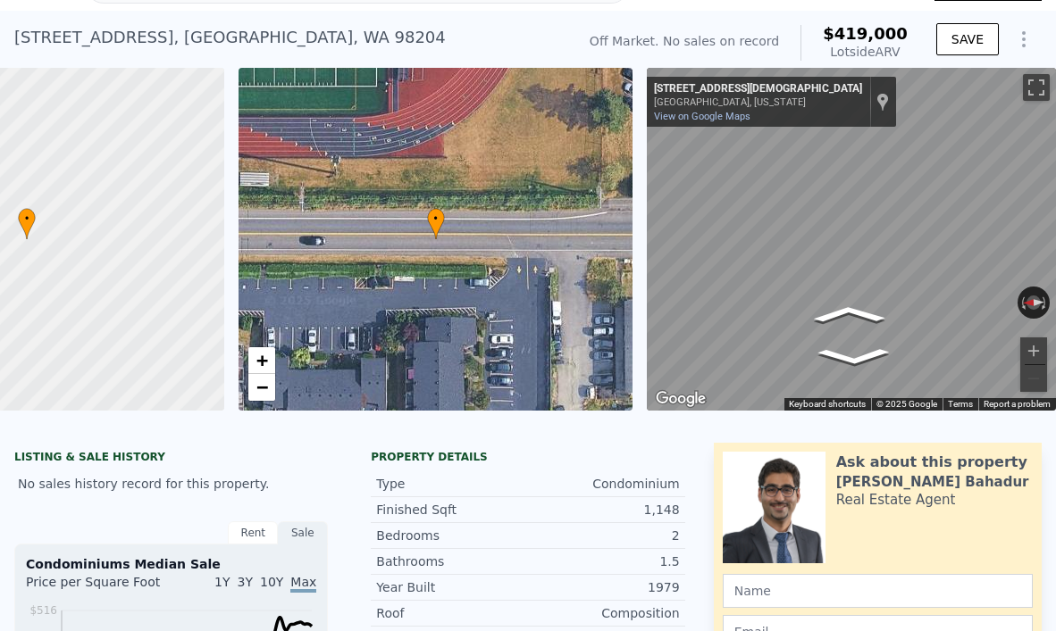
scroll to position [4, 0]
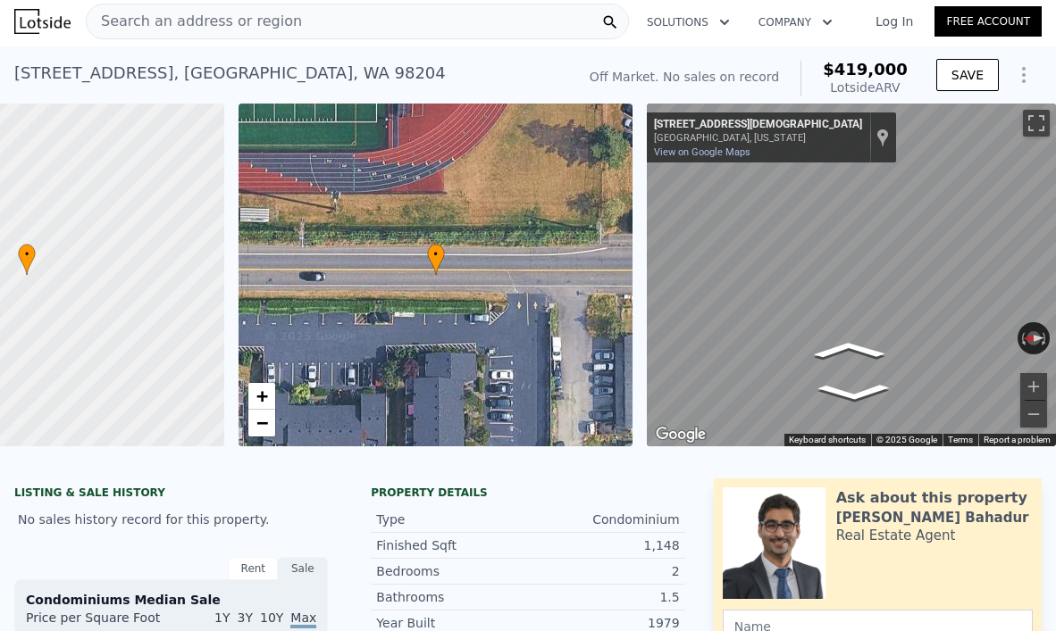
click at [301, 23] on div "Search an address or region" at bounding box center [357, 22] width 543 height 36
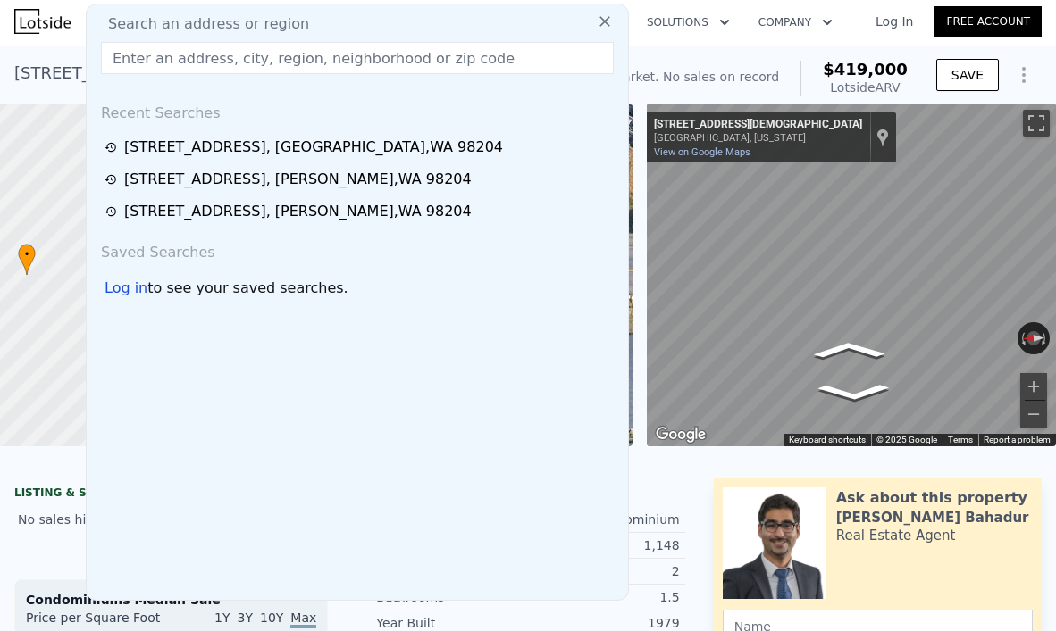
type input "[STREET_ADDRESS][DEMOGRAPHIC_DATA]"
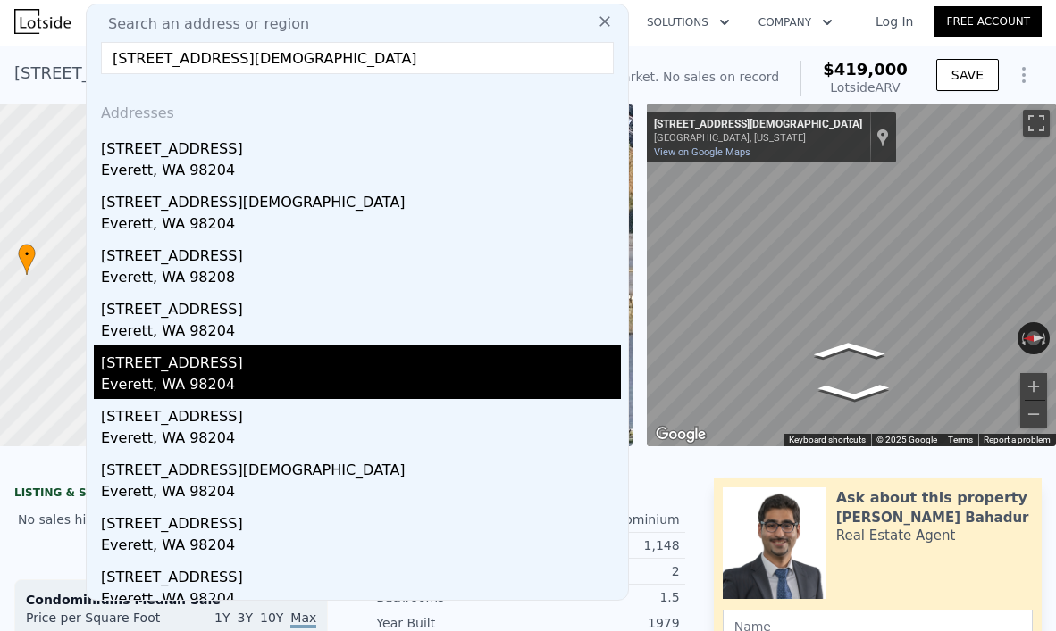
click at [288, 372] on div "[STREET_ADDRESS]" at bounding box center [361, 360] width 520 height 29
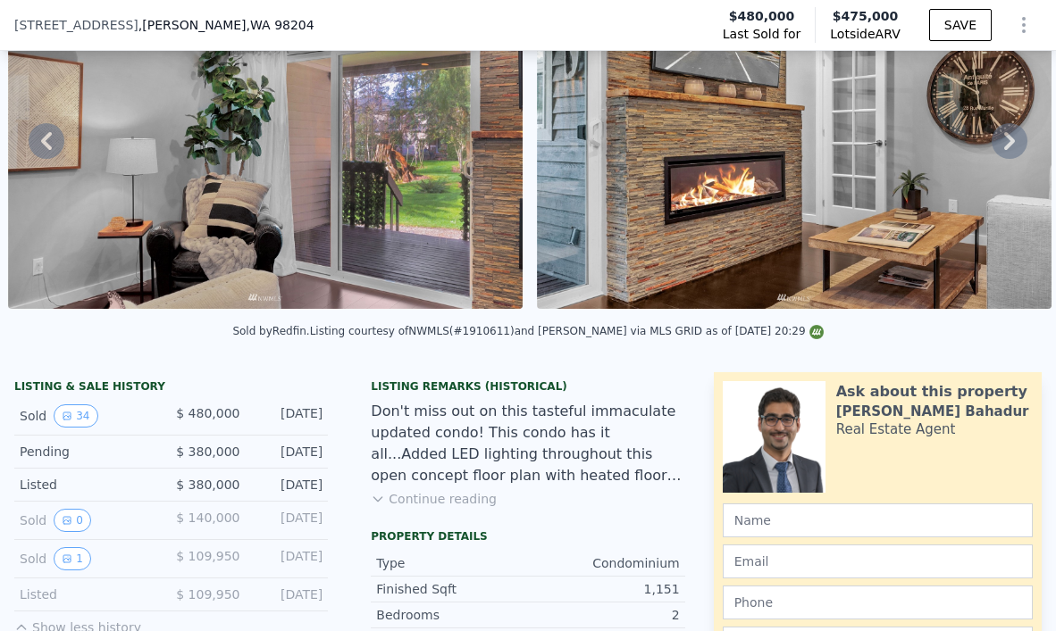
scroll to position [191, 0]
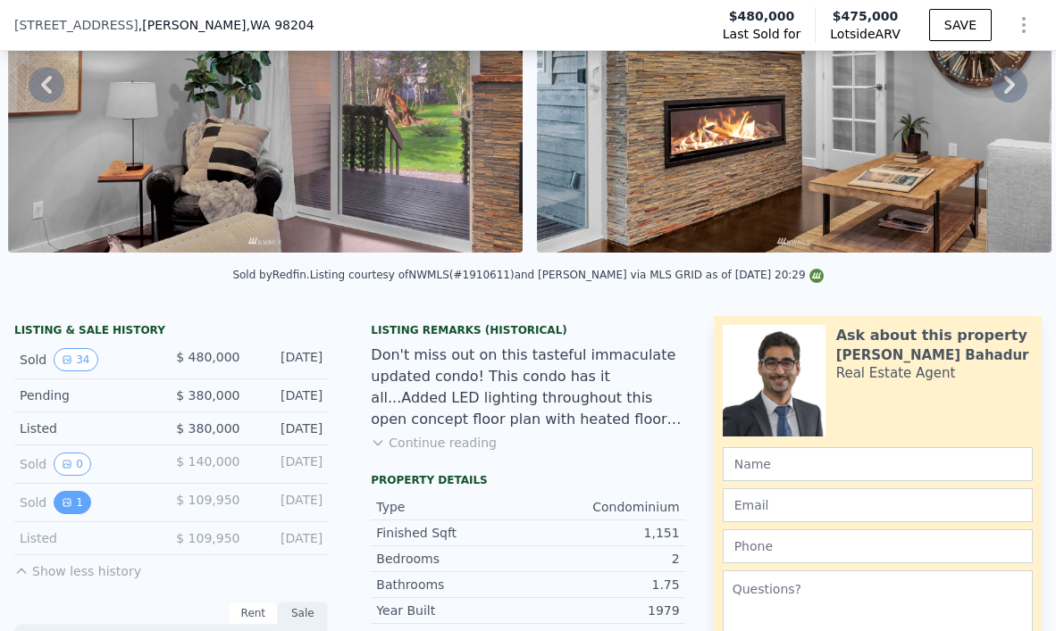
click at [79, 503] on button "1" at bounding box center [73, 502] width 38 height 23
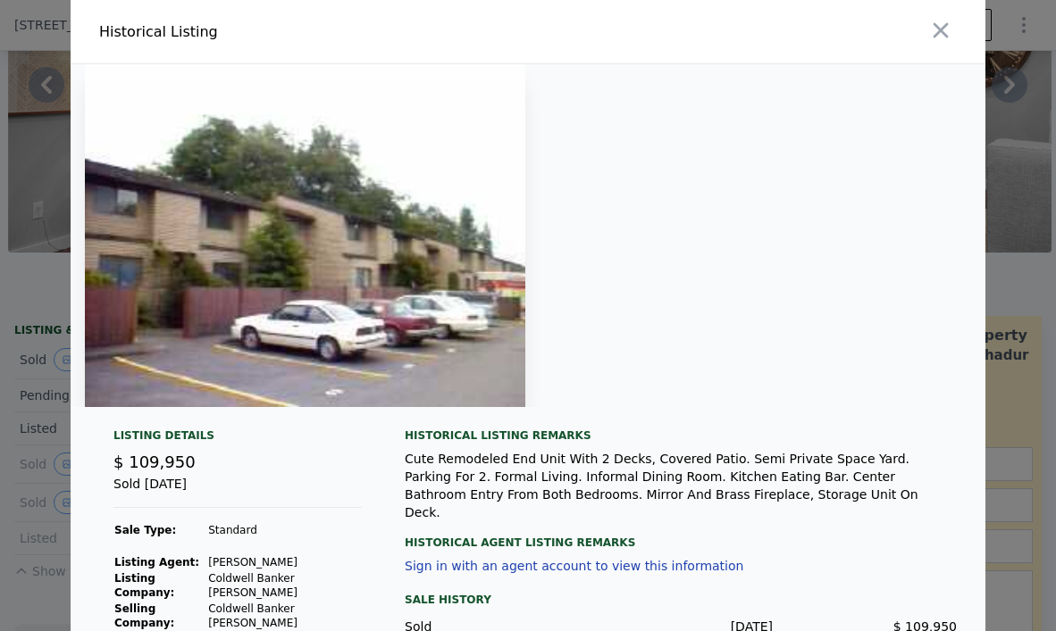
scroll to position [55, 0]
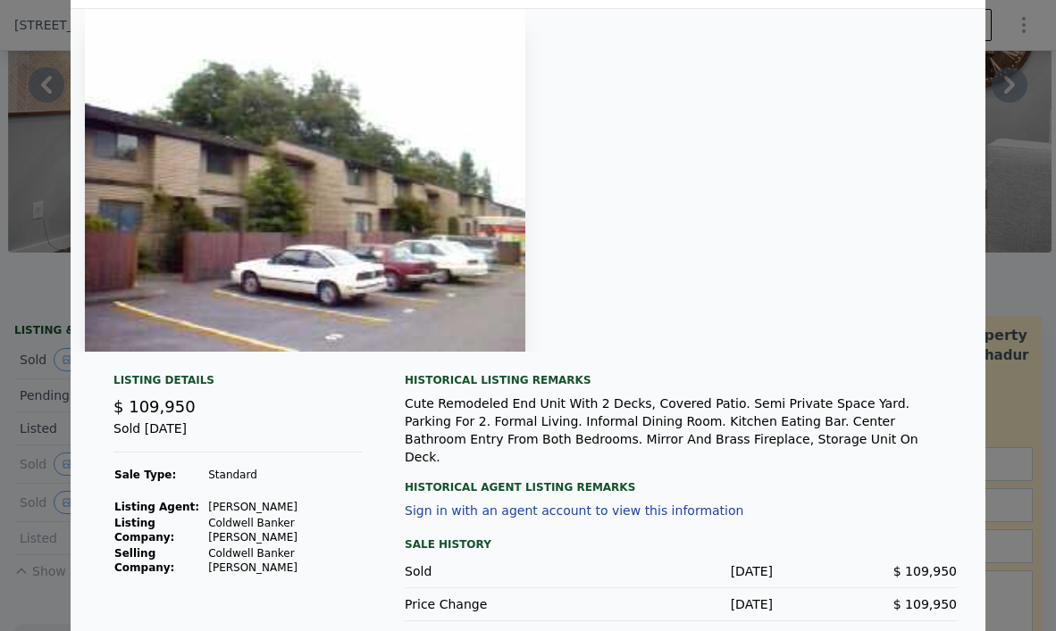
click at [22, 297] on div at bounding box center [528, 315] width 1056 height 631
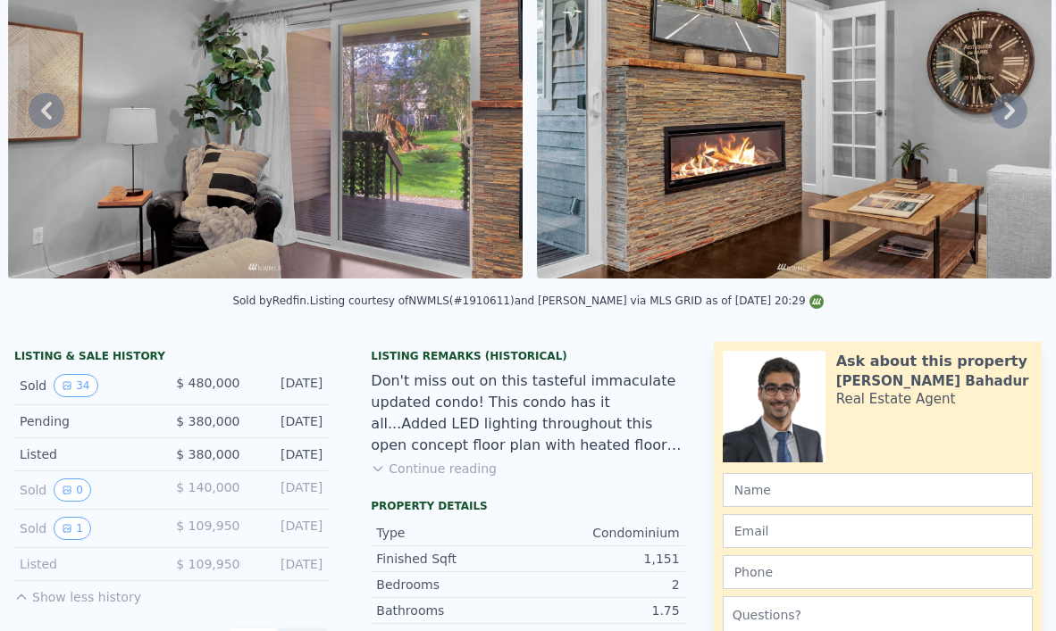
scroll to position [0, 0]
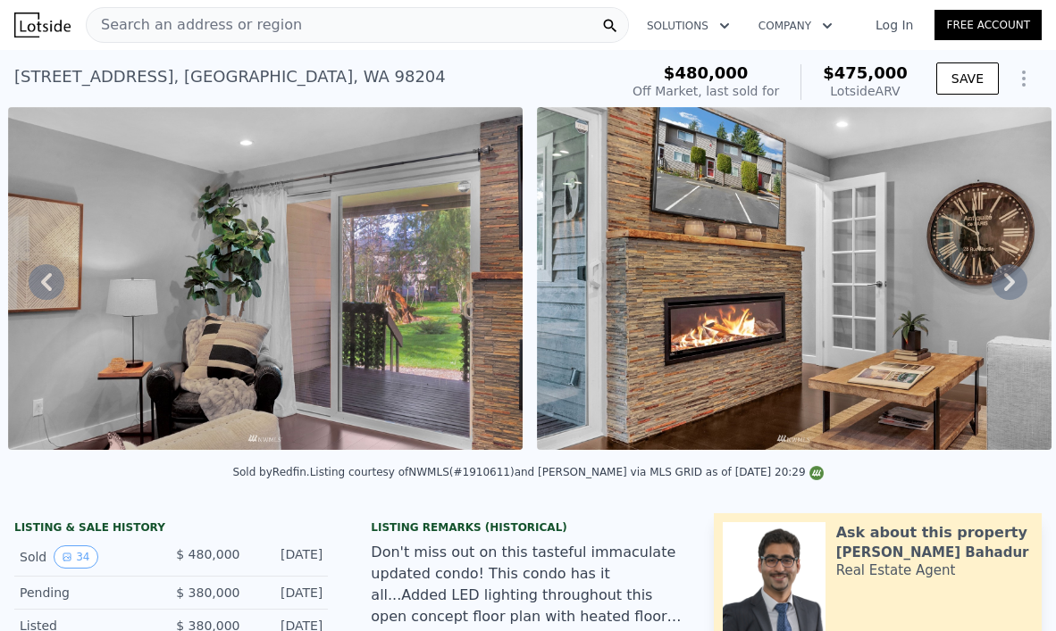
click at [229, 38] on div "Search an address or region" at bounding box center [194, 25] width 215 height 34
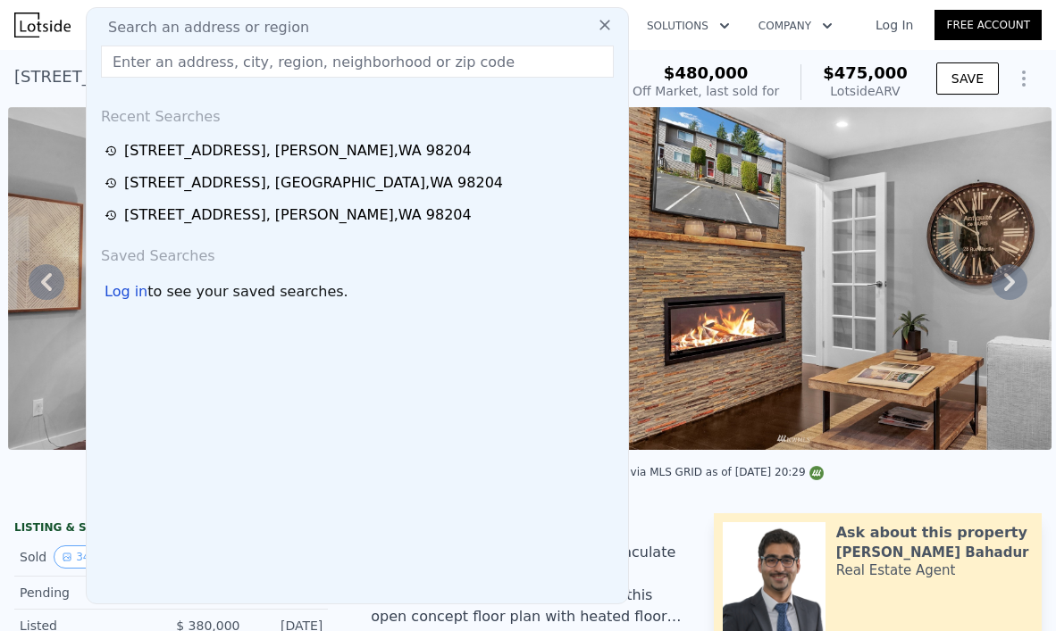
type input "[STREET_ADDRESS][DEMOGRAPHIC_DATA]"
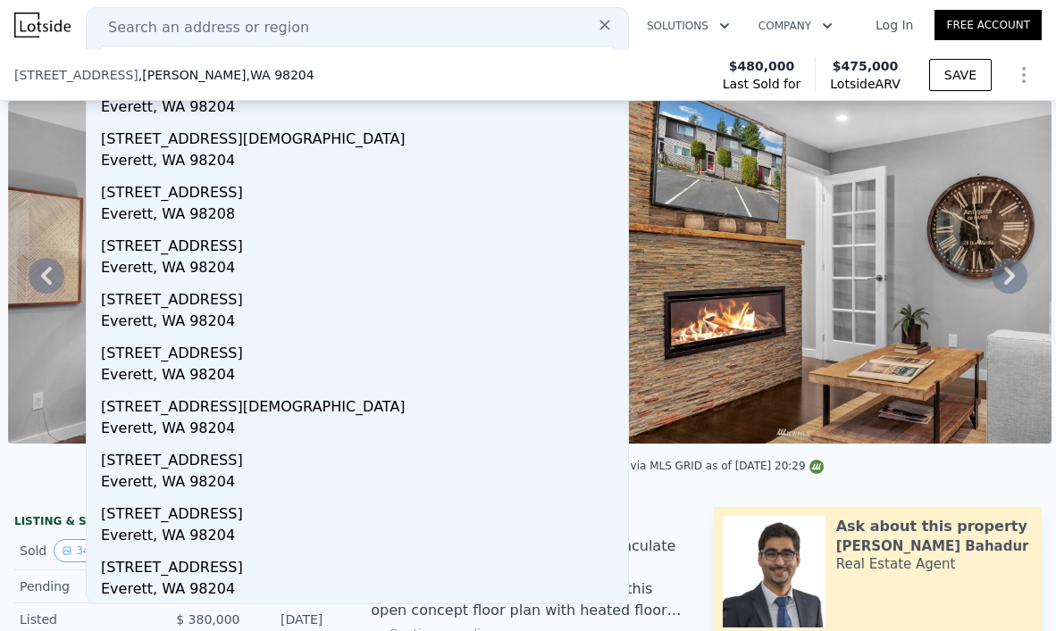
scroll to position [1145, 0]
